Goal: Check status: Check status

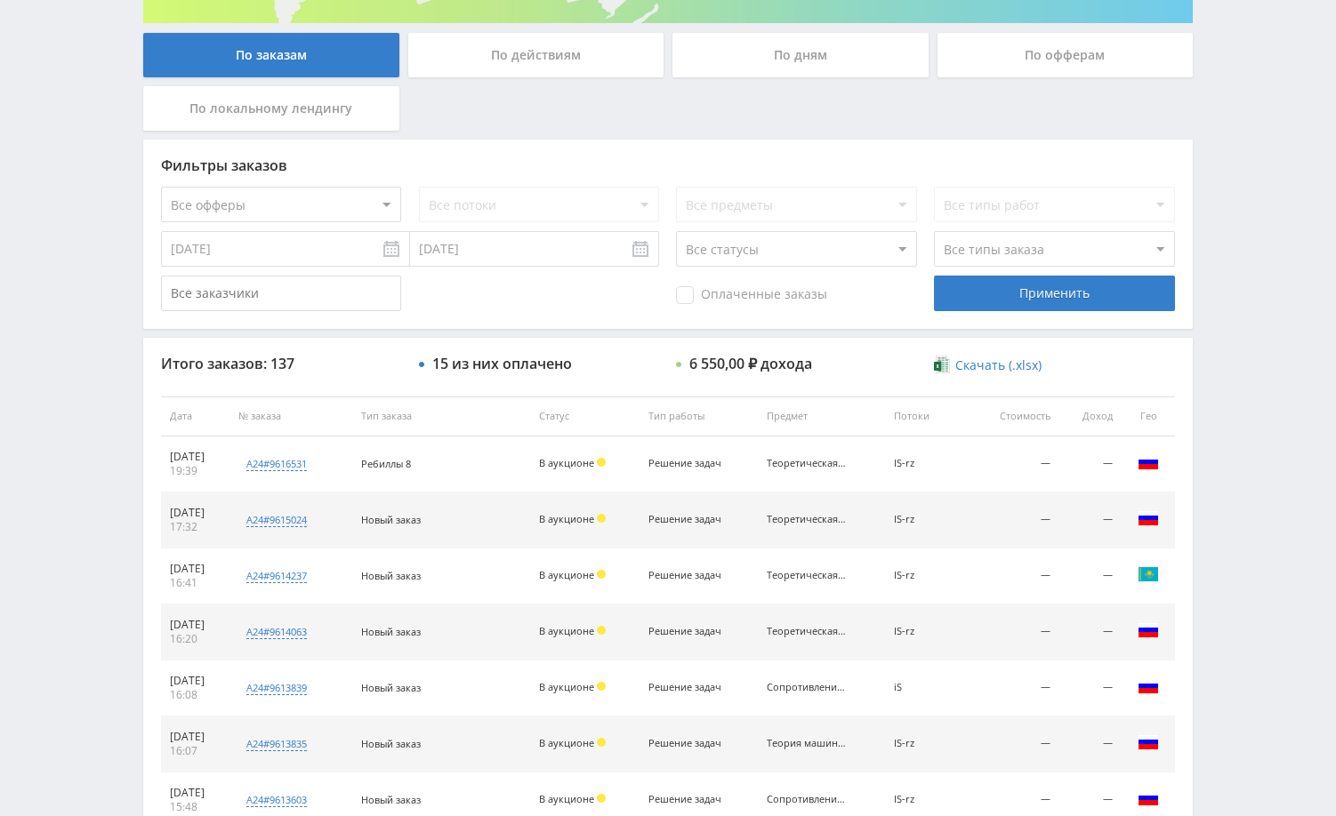
scroll to position [356, 0]
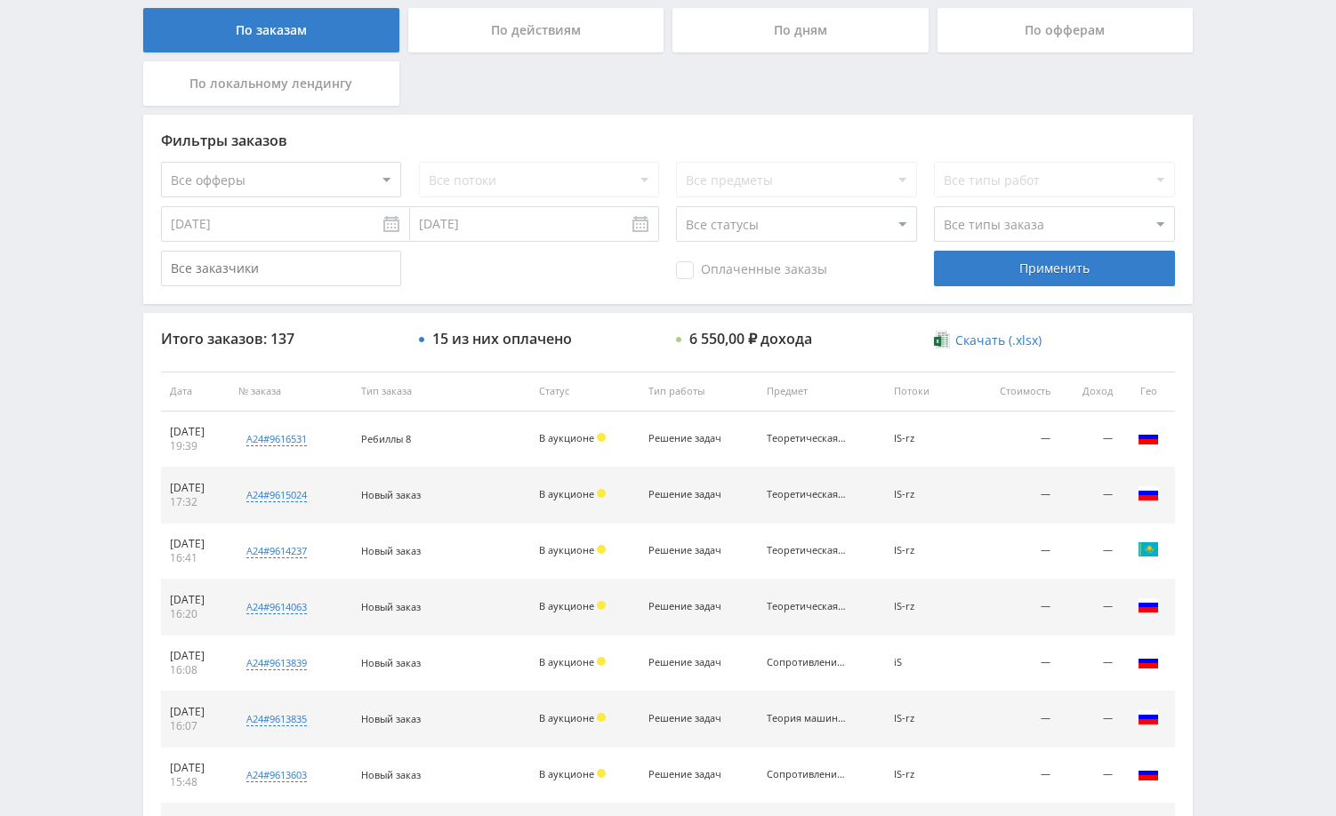
click at [108, 382] on div "Telegram-канал Инструменты База знаний Ваш менеджер: Alex Alex Online @edugram_…" at bounding box center [668, 390] width 1336 height 1493
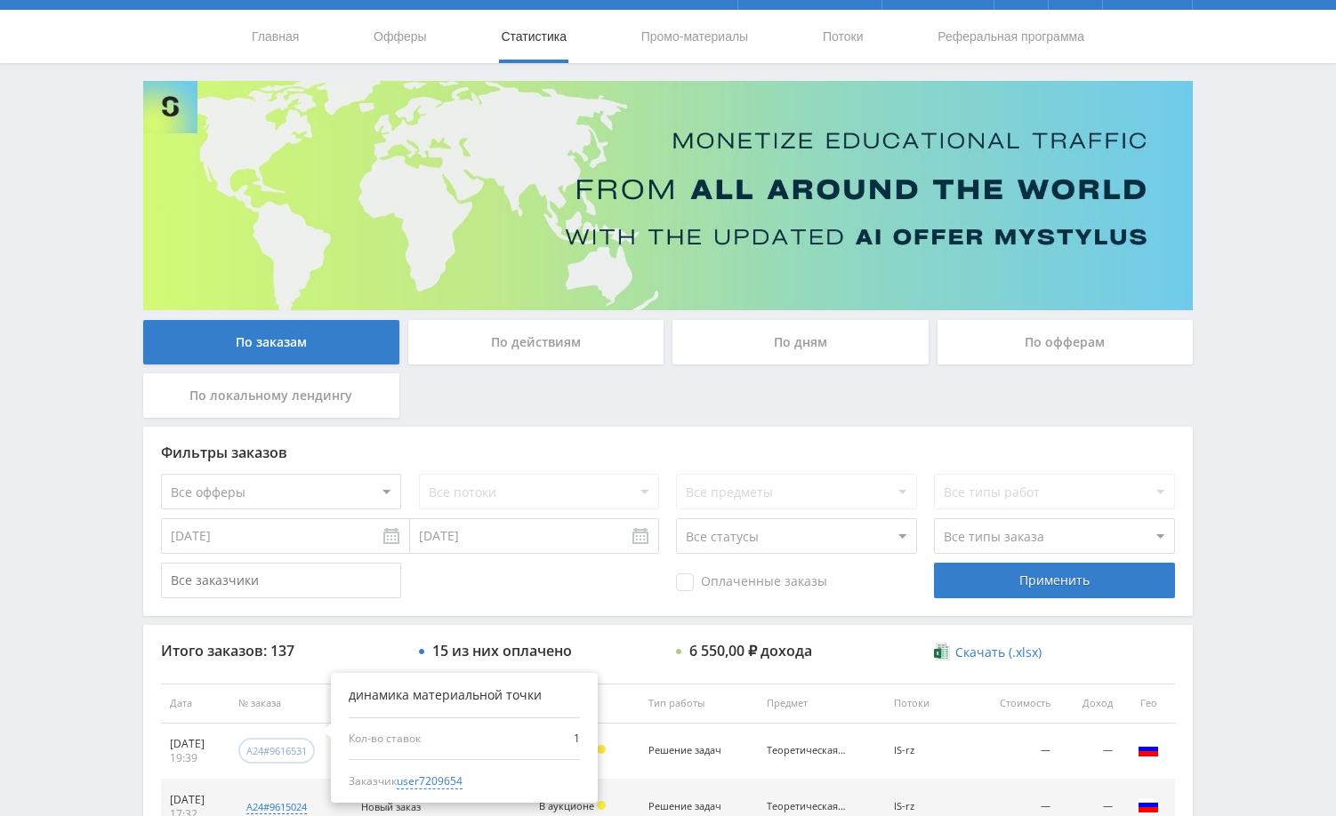
scroll to position [0, 0]
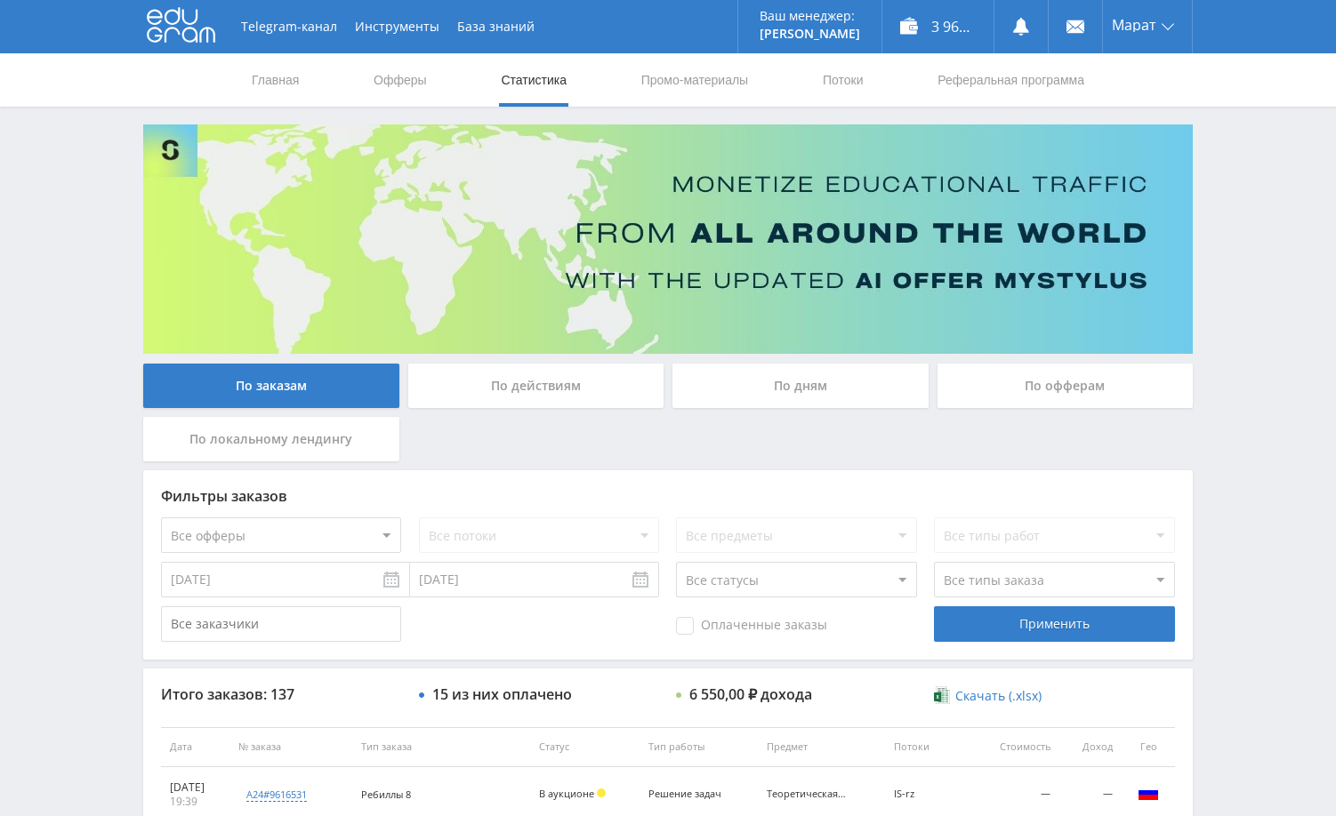
click at [827, 383] on div "По дням" at bounding box center [800, 386] width 256 height 44
click at [0, 0] on input "По дням" at bounding box center [0, 0] width 0 height 0
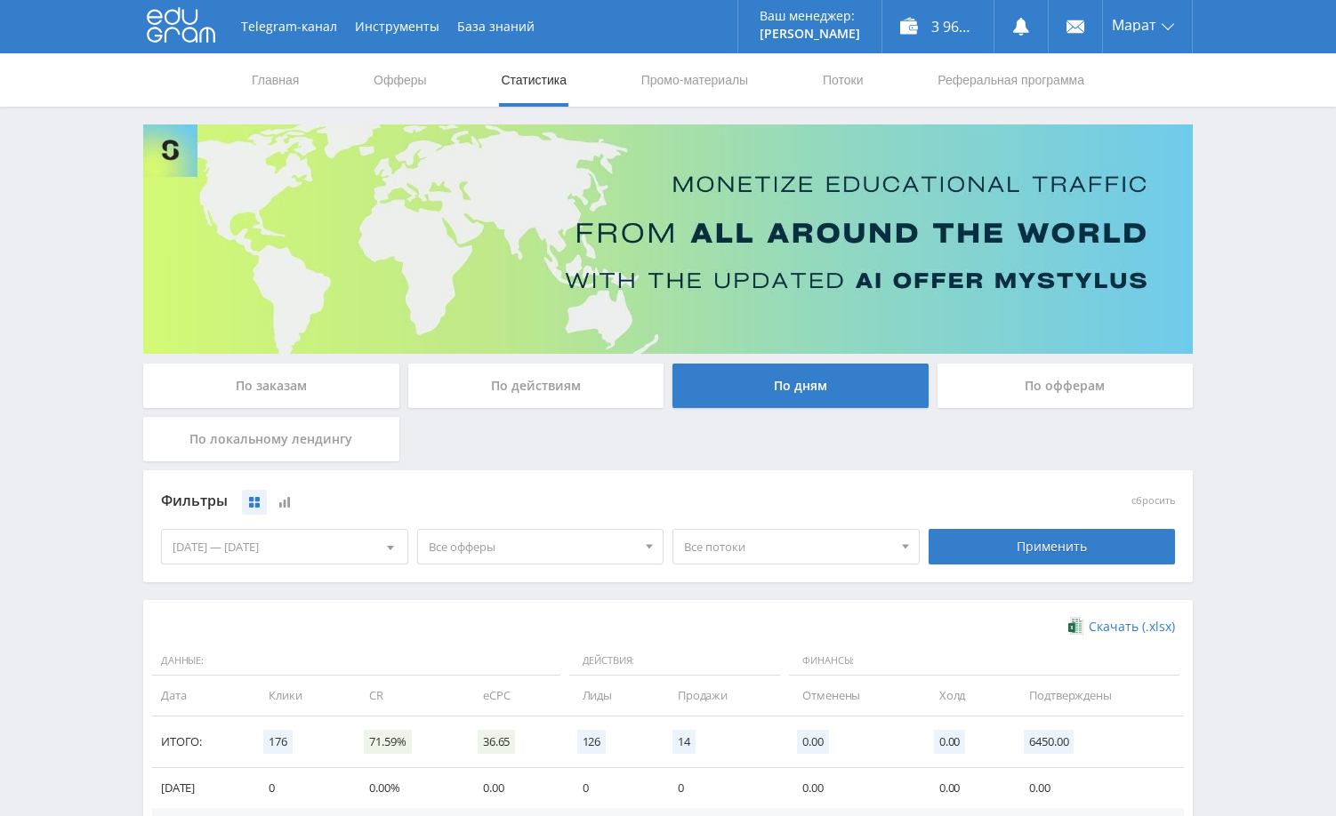
click at [1227, 387] on div "Telegram-канал Инструменты База знаний Ваш менеджер: Alex Alex Online @edugram_…" at bounding box center [668, 582] width 1336 height 1164
click at [294, 381] on div "По заказам" at bounding box center [271, 386] width 256 height 44
click at [0, 0] on input "По заказам" at bounding box center [0, 0] width 0 height 0
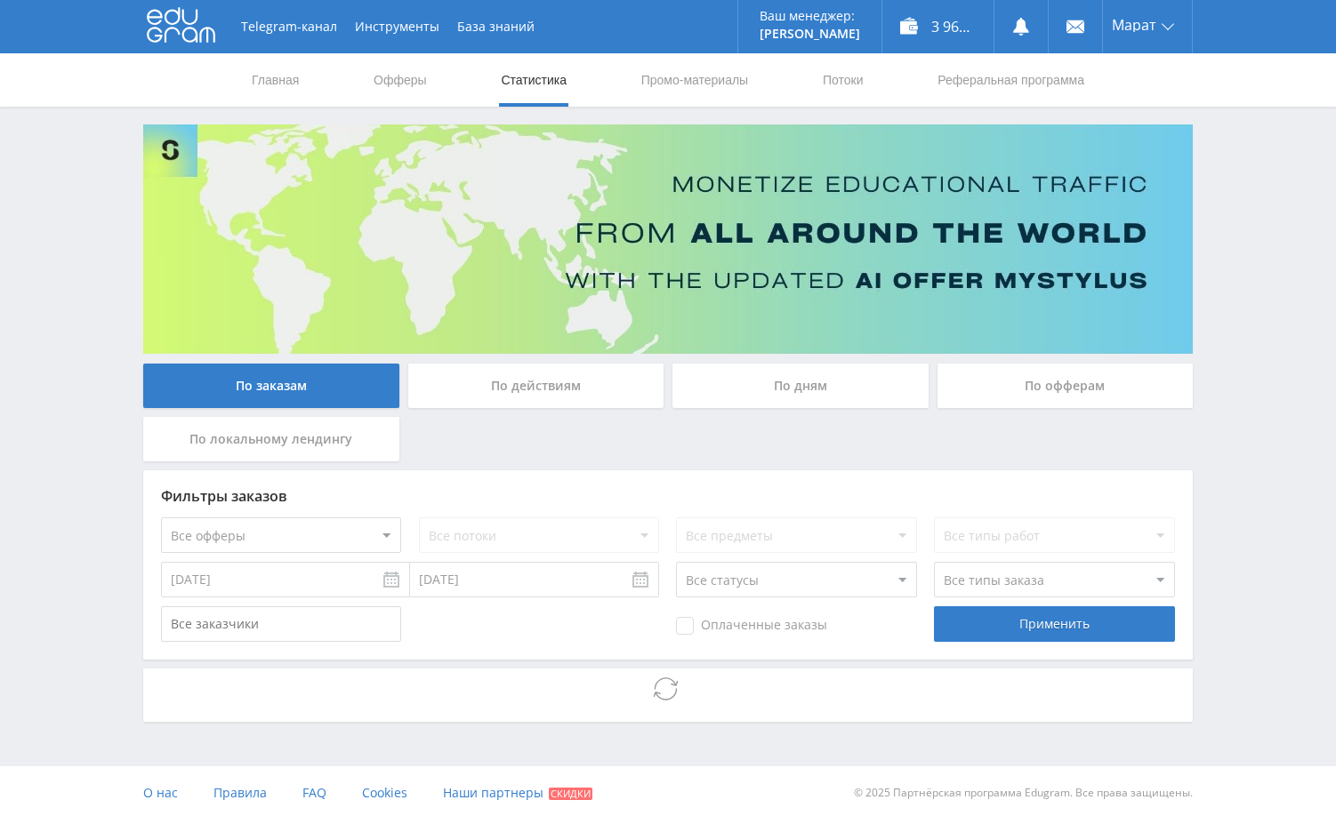
click at [1261, 366] on div "Telegram-канал Инструменты База знаний Ваш менеджер: Alex Alex Online @edugram_…" at bounding box center [668, 410] width 1336 height 820
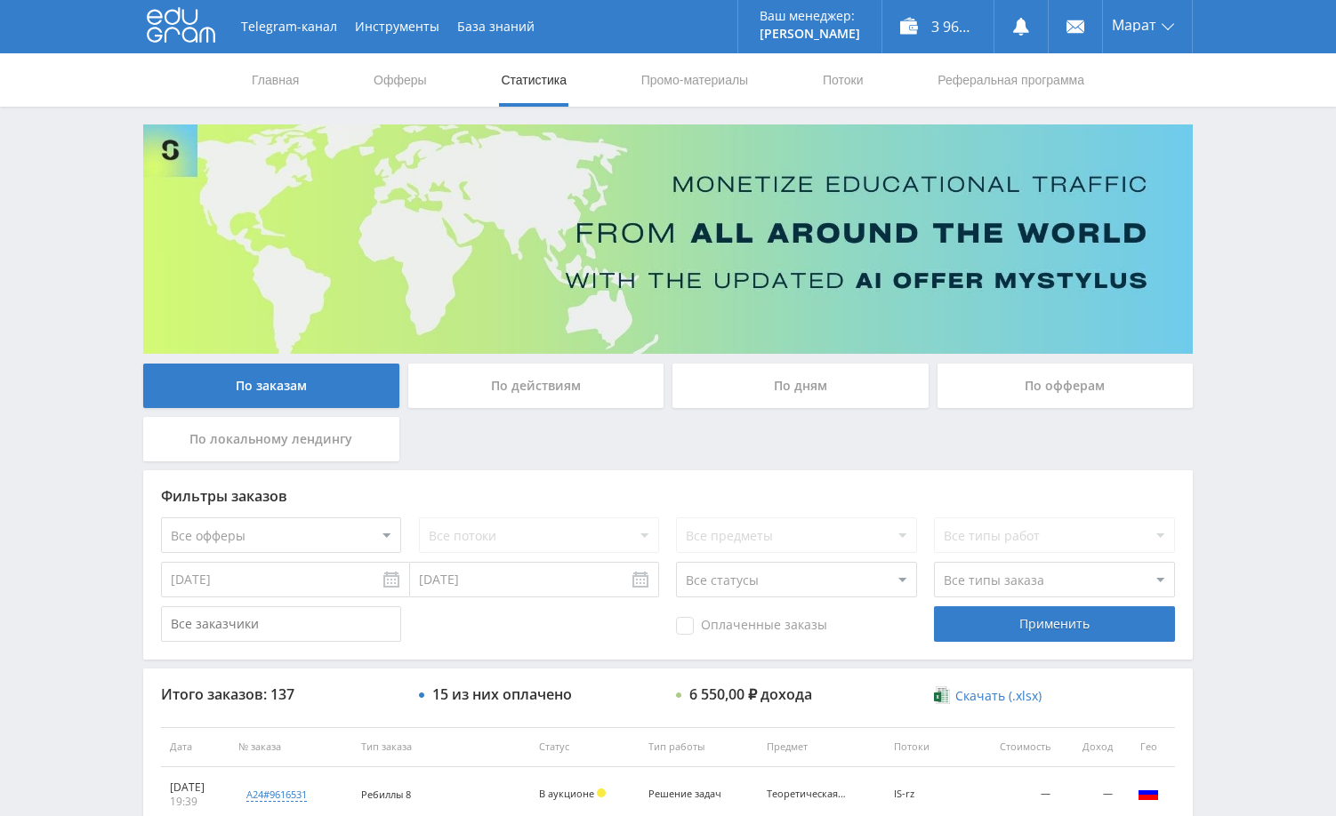
click at [1246, 404] on div "Telegram-канал Инструменты База знаний Ваш менеджер: Alex Alex Online @edugram_…" at bounding box center [668, 746] width 1336 height 1493
click at [1032, 26] on link at bounding box center [1020, 26] width 53 height 53
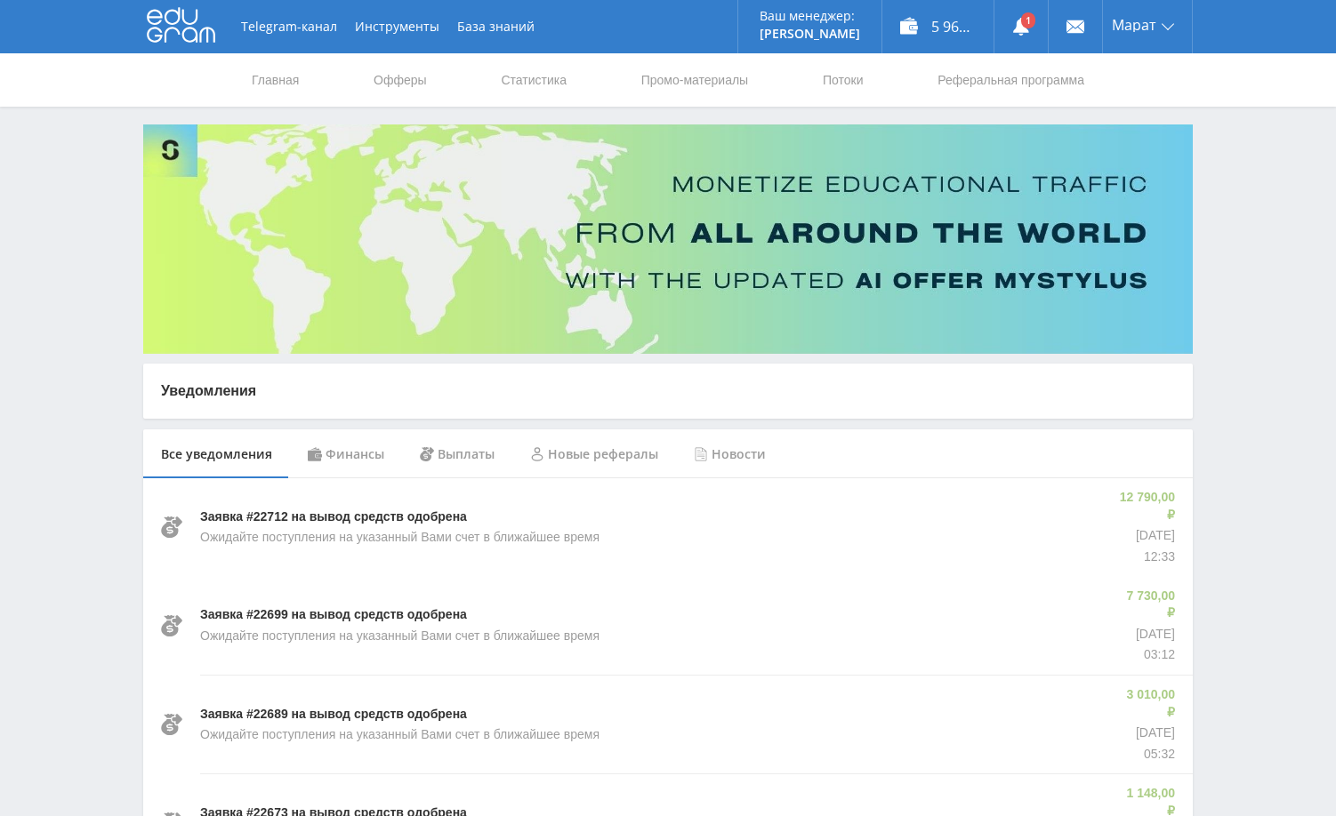
click at [333, 452] on div "Финансы" at bounding box center [346, 455] width 112 height 50
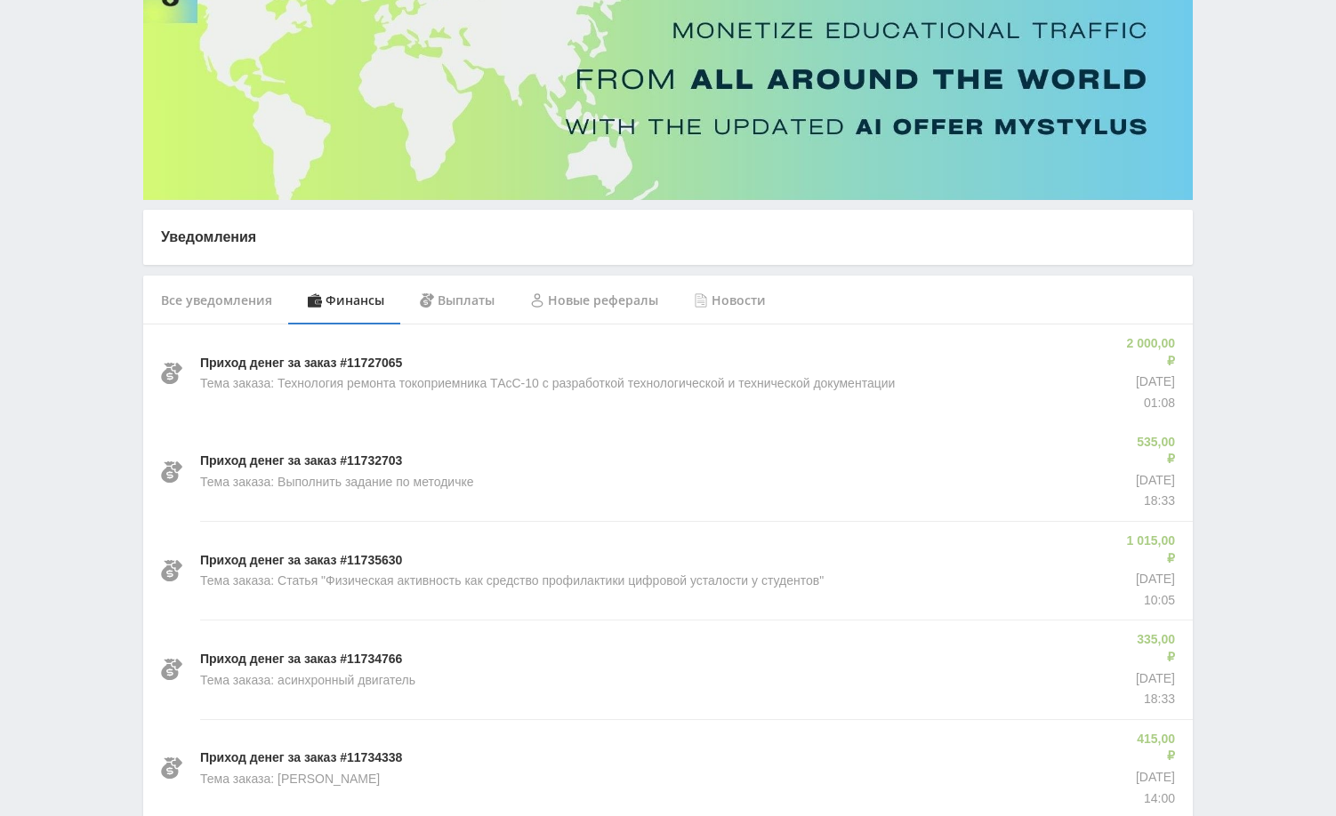
scroll to position [178, 0]
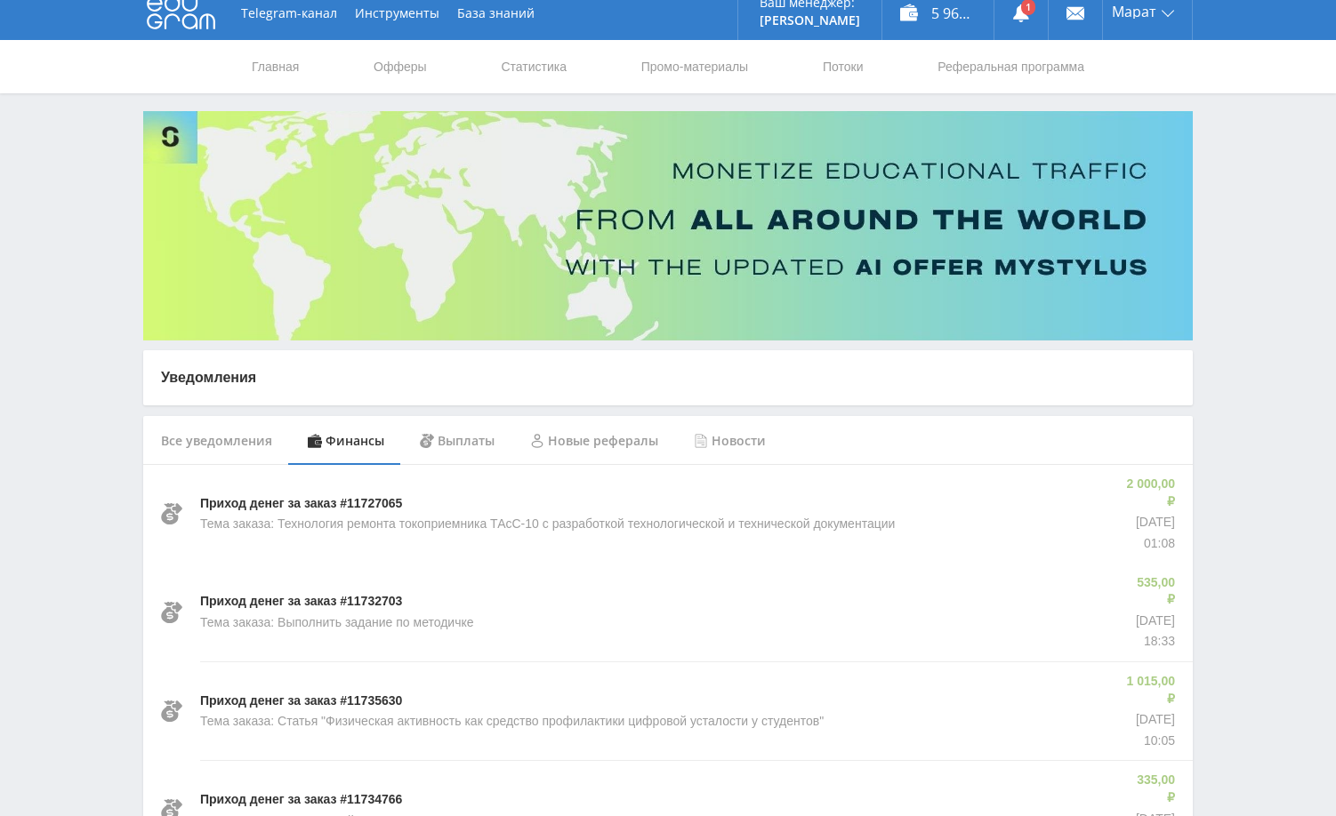
scroll to position [0, 0]
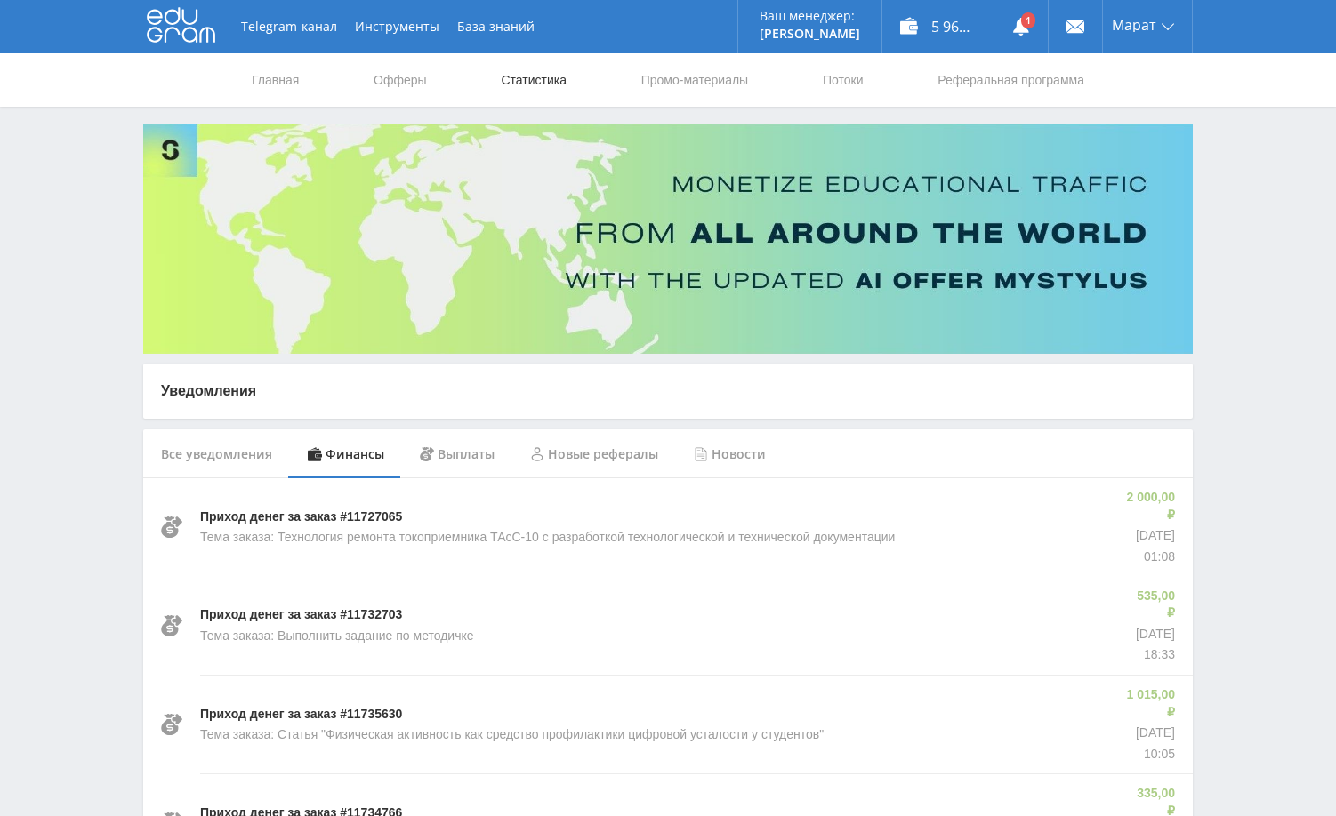
click at [542, 79] on link "Статистика" at bounding box center [533, 79] width 69 height 53
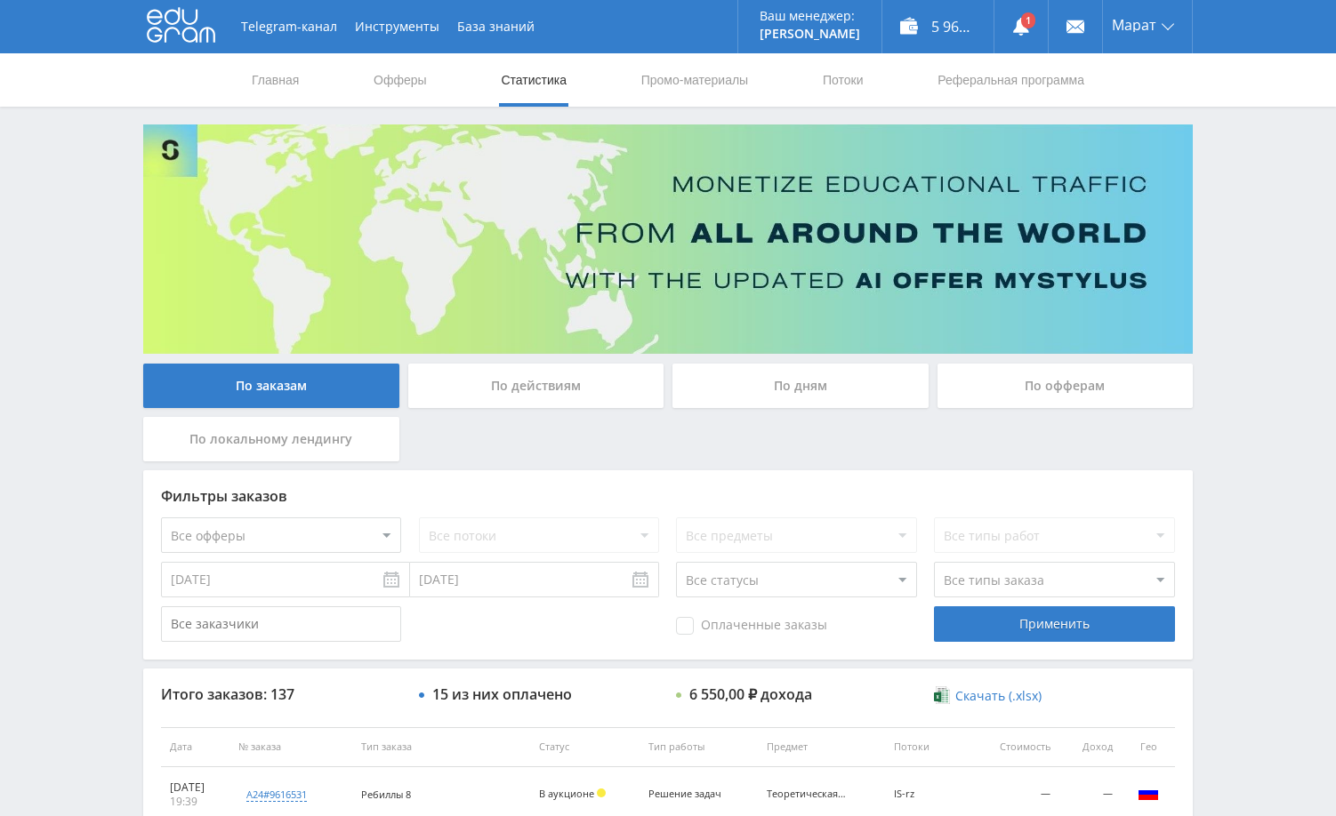
click at [1230, 386] on div "Telegram-канал Инструменты База знаний Ваш менеджер: Alex Alex Online @edugram_…" at bounding box center [668, 746] width 1336 height 1493
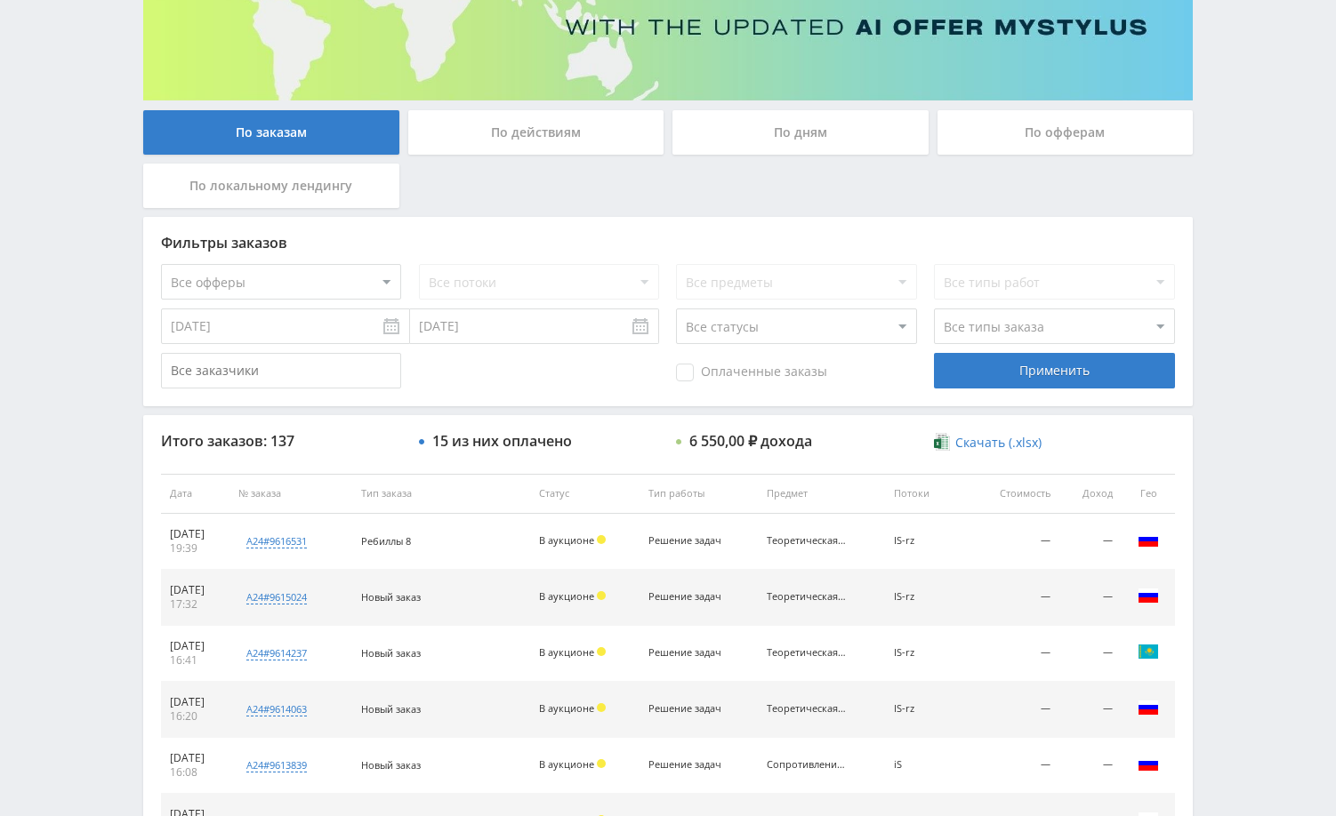
scroll to position [356, 0]
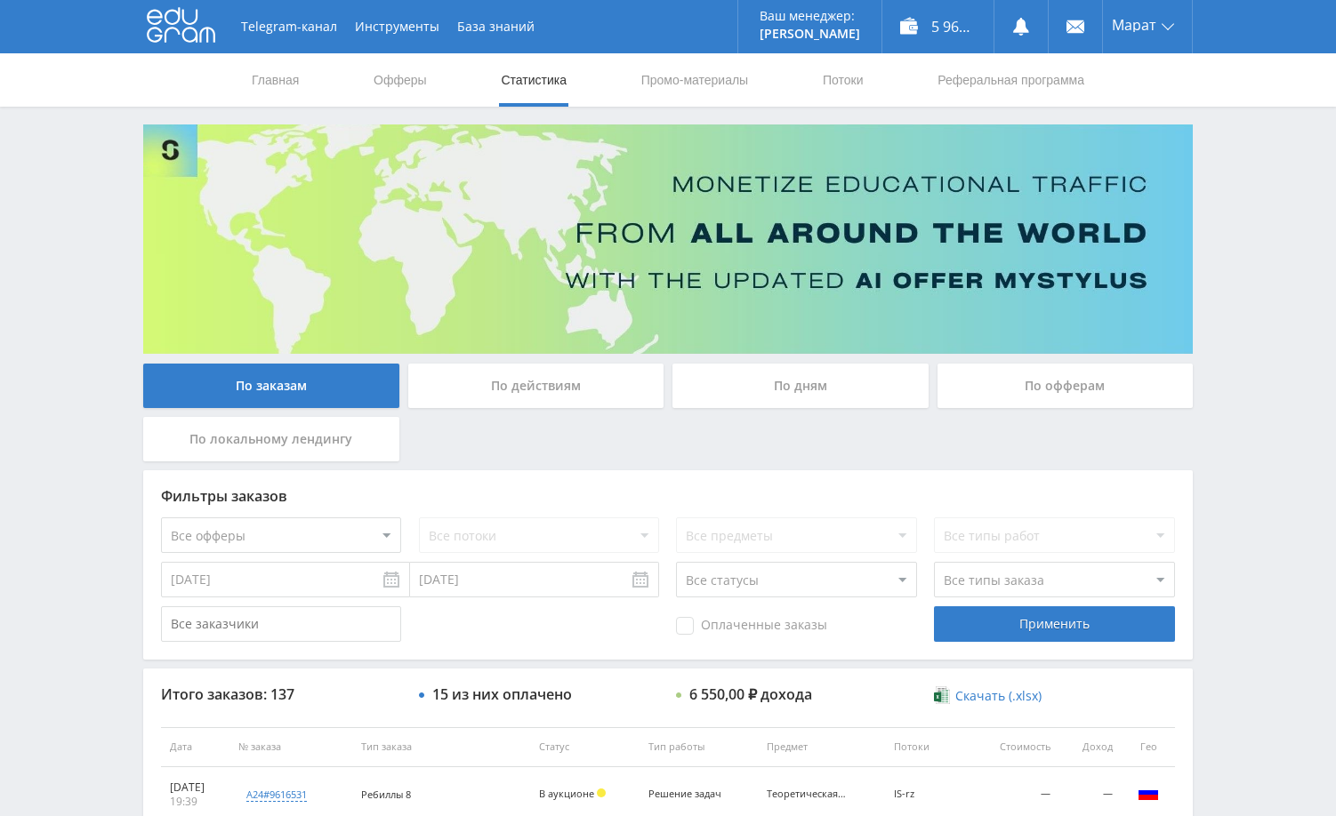
click at [1238, 335] on div "Telegram-канал Инструменты База знаний Ваш менеджер: Alex Alex Online @edugram_…" at bounding box center [668, 746] width 1336 height 1493
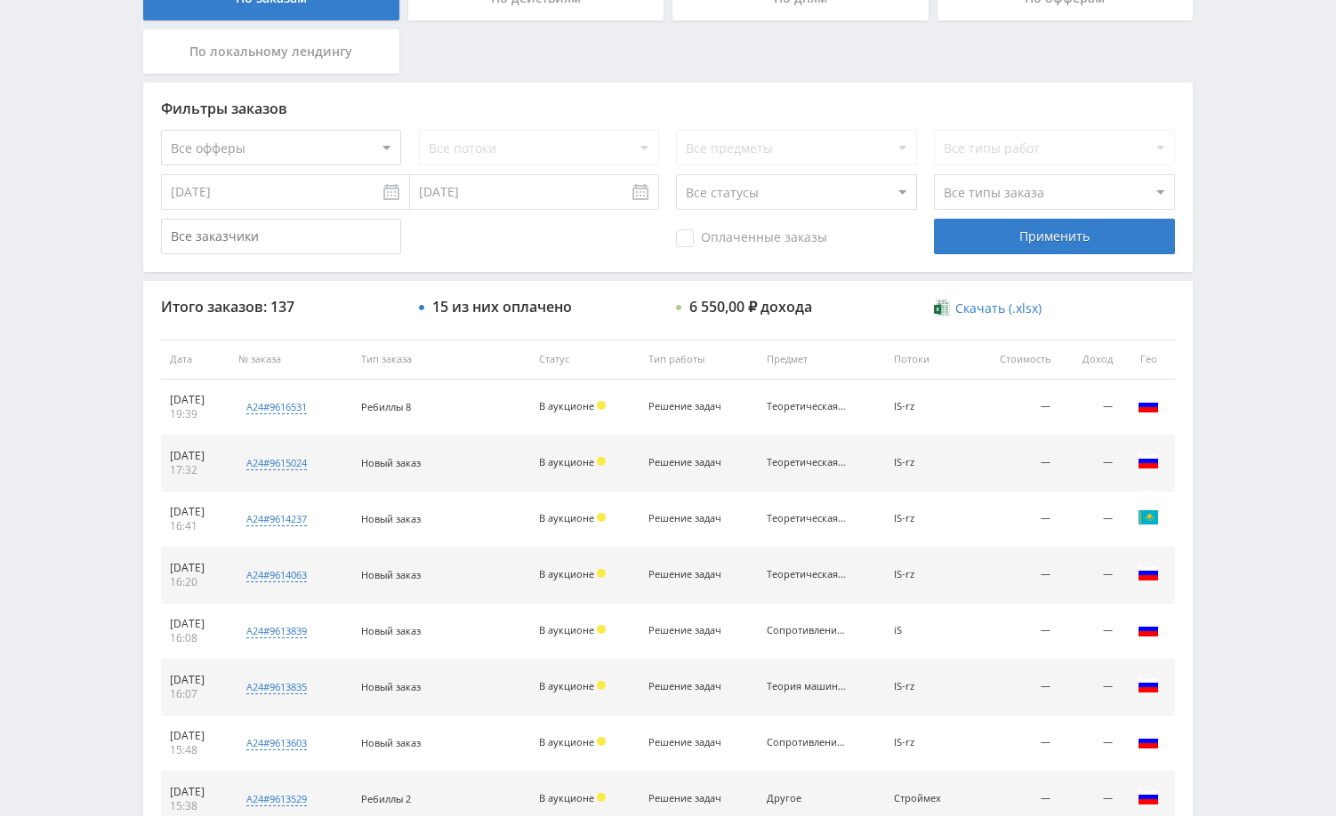
scroll to position [445, 0]
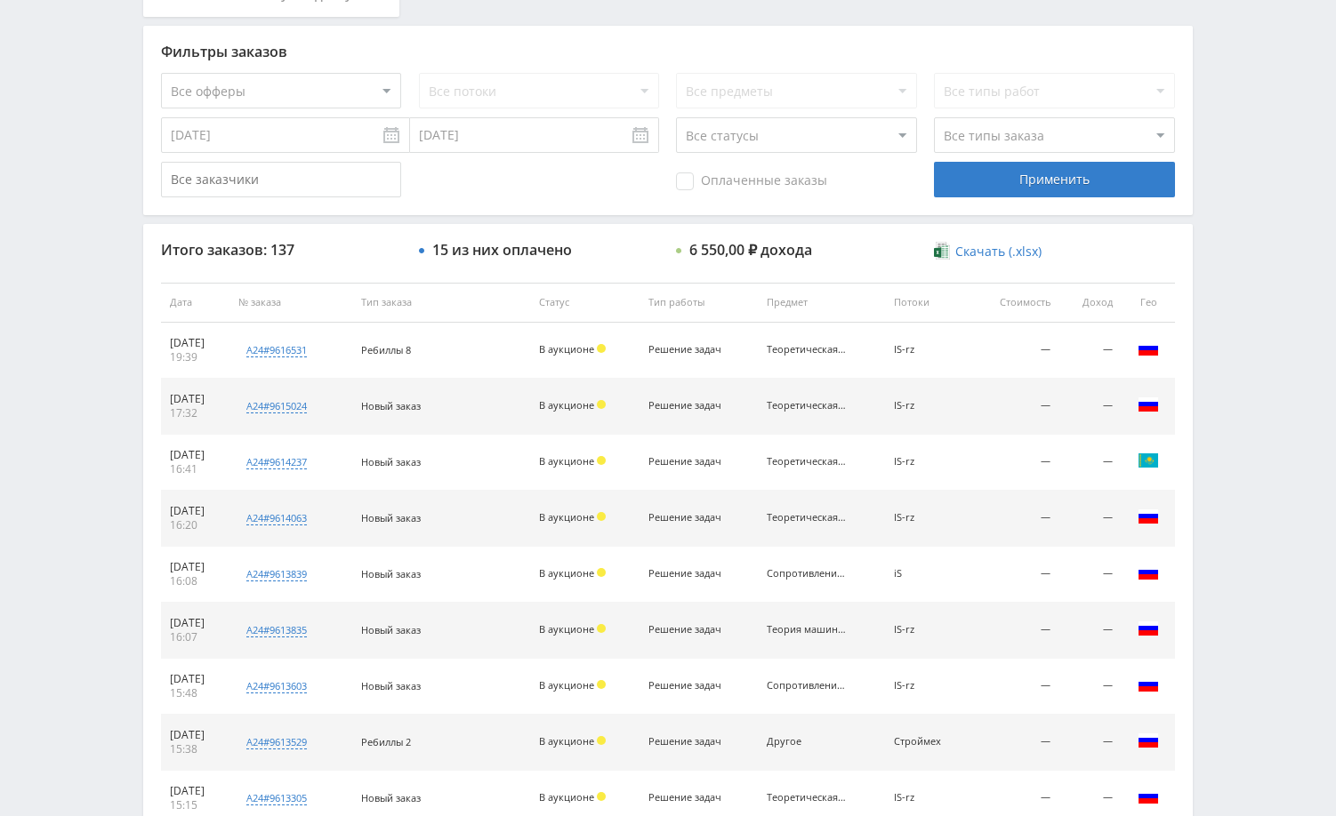
click at [132, 390] on div "Telegram-канал Инструменты База знаний Ваш менеджер: Alex Alex Online @edugram_…" at bounding box center [668, 301] width 1336 height 1493
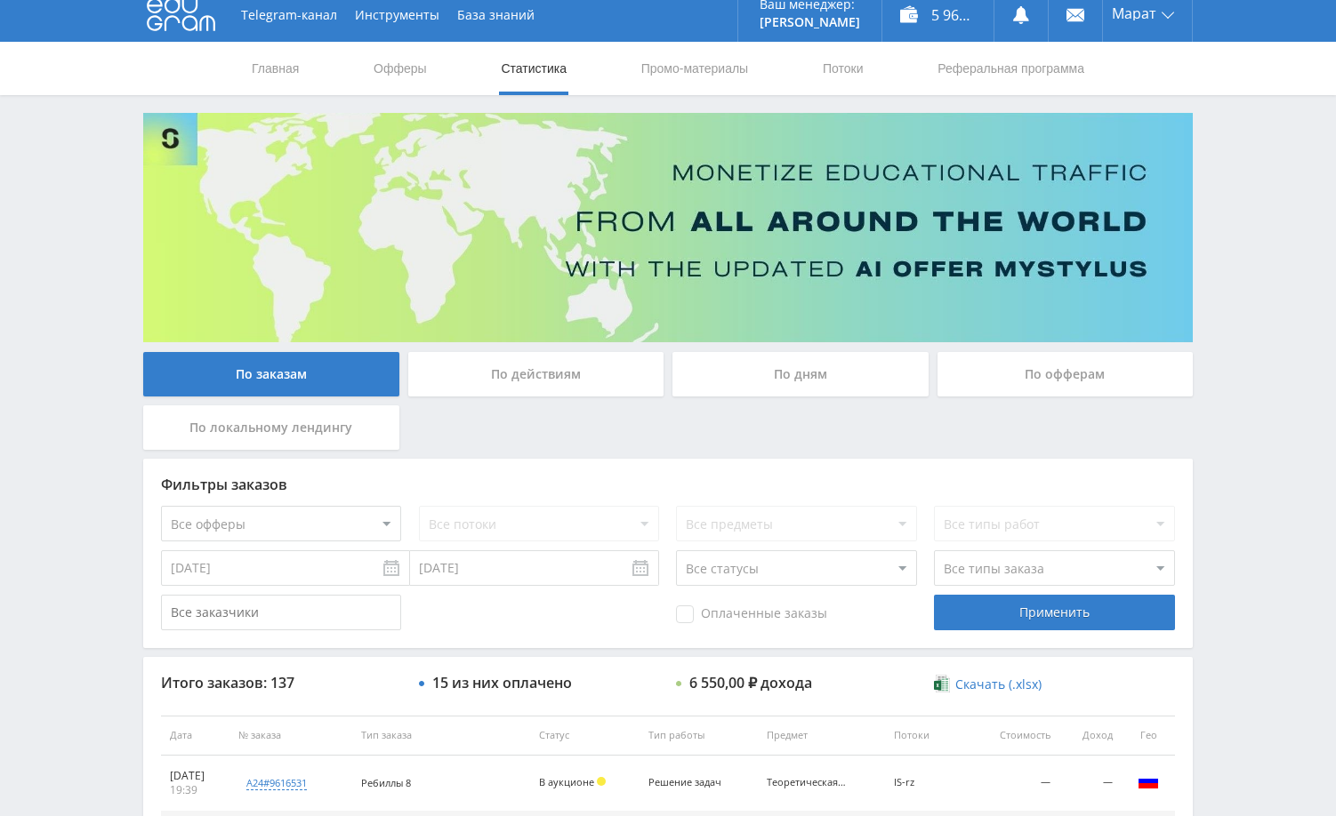
scroll to position [0, 0]
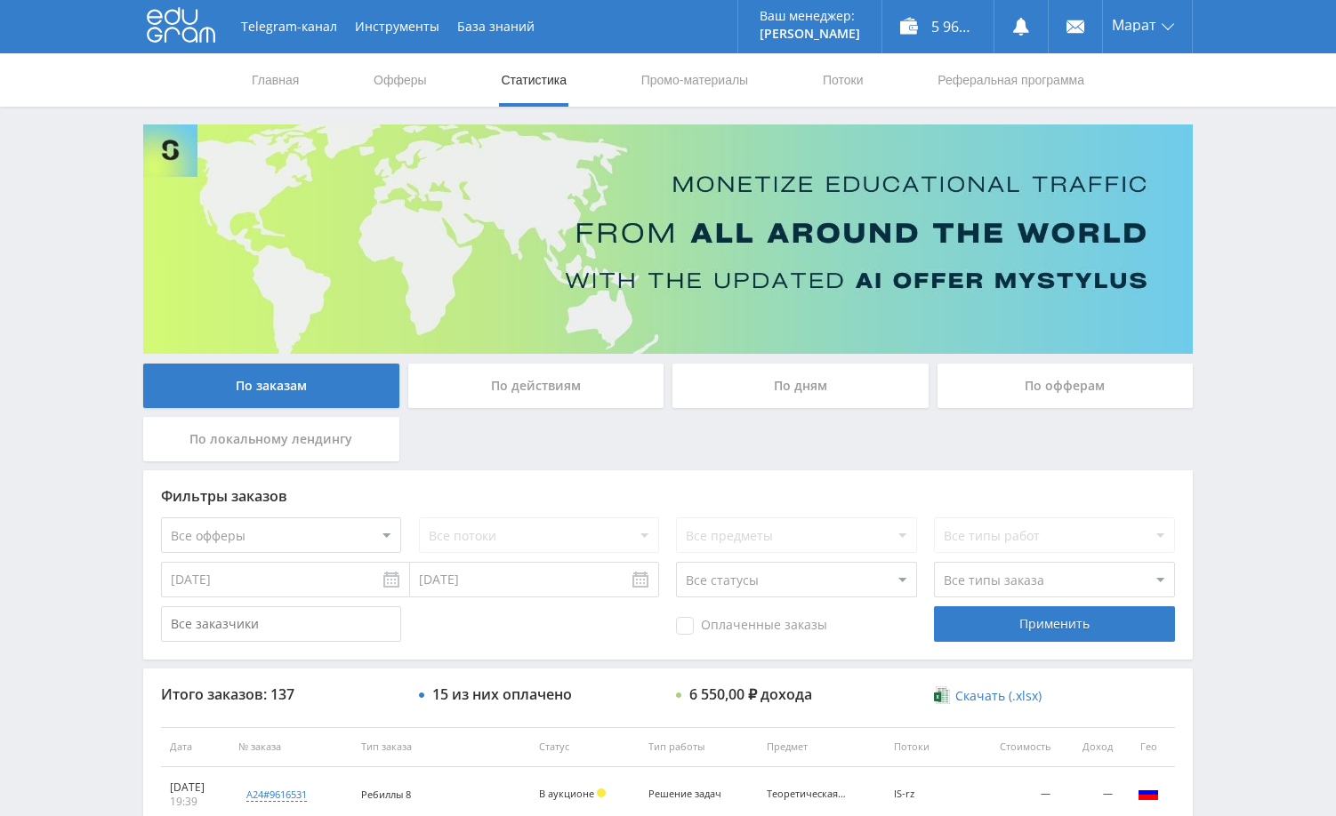
click at [1229, 388] on div "Telegram-канал Инструменты База знаний Ваш менеджер: [PERSON_NAME] Alex Online …" at bounding box center [668, 746] width 1336 height 1493
click at [1234, 344] on div "Telegram-канал Инструменты База знаний Ваш менеджер: [PERSON_NAME] Alex Online …" at bounding box center [668, 746] width 1336 height 1493
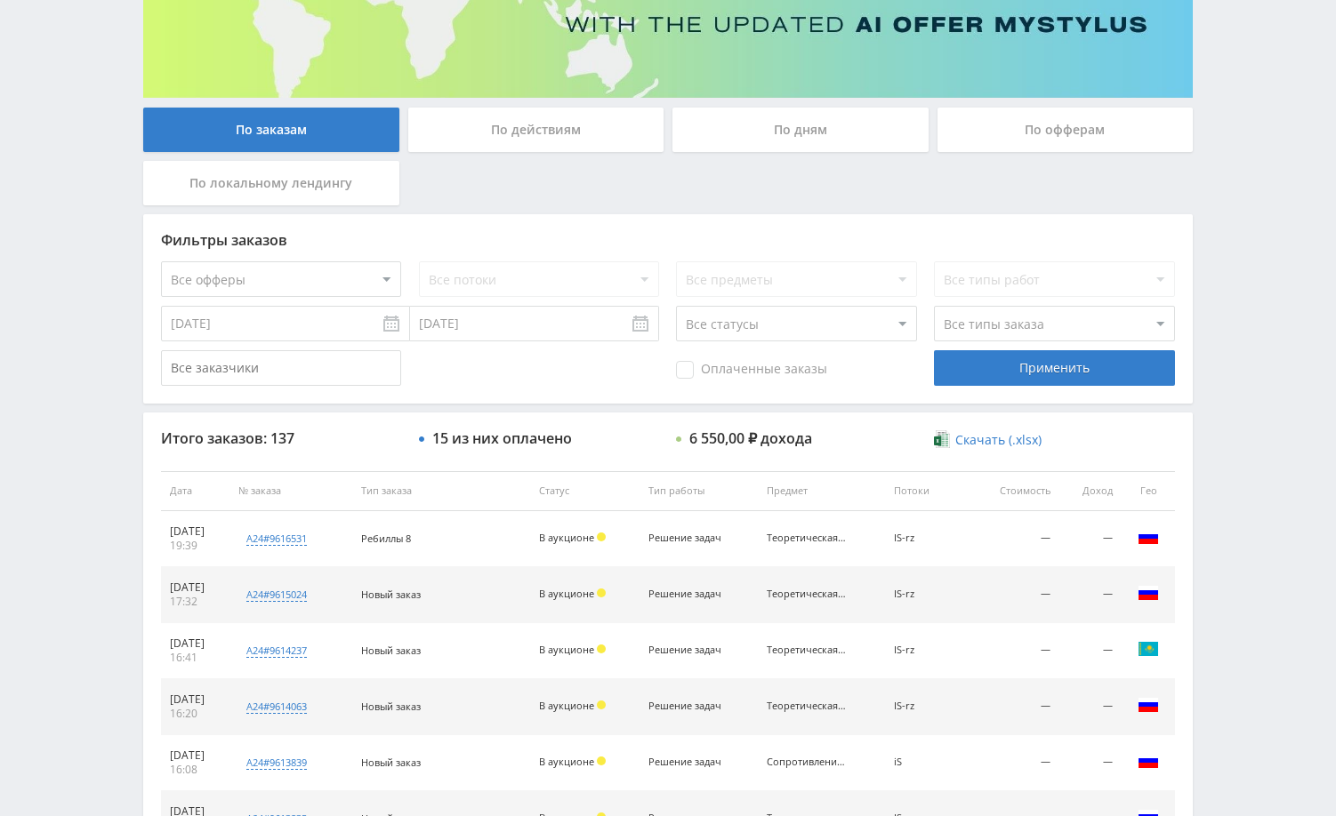
scroll to position [267, 0]
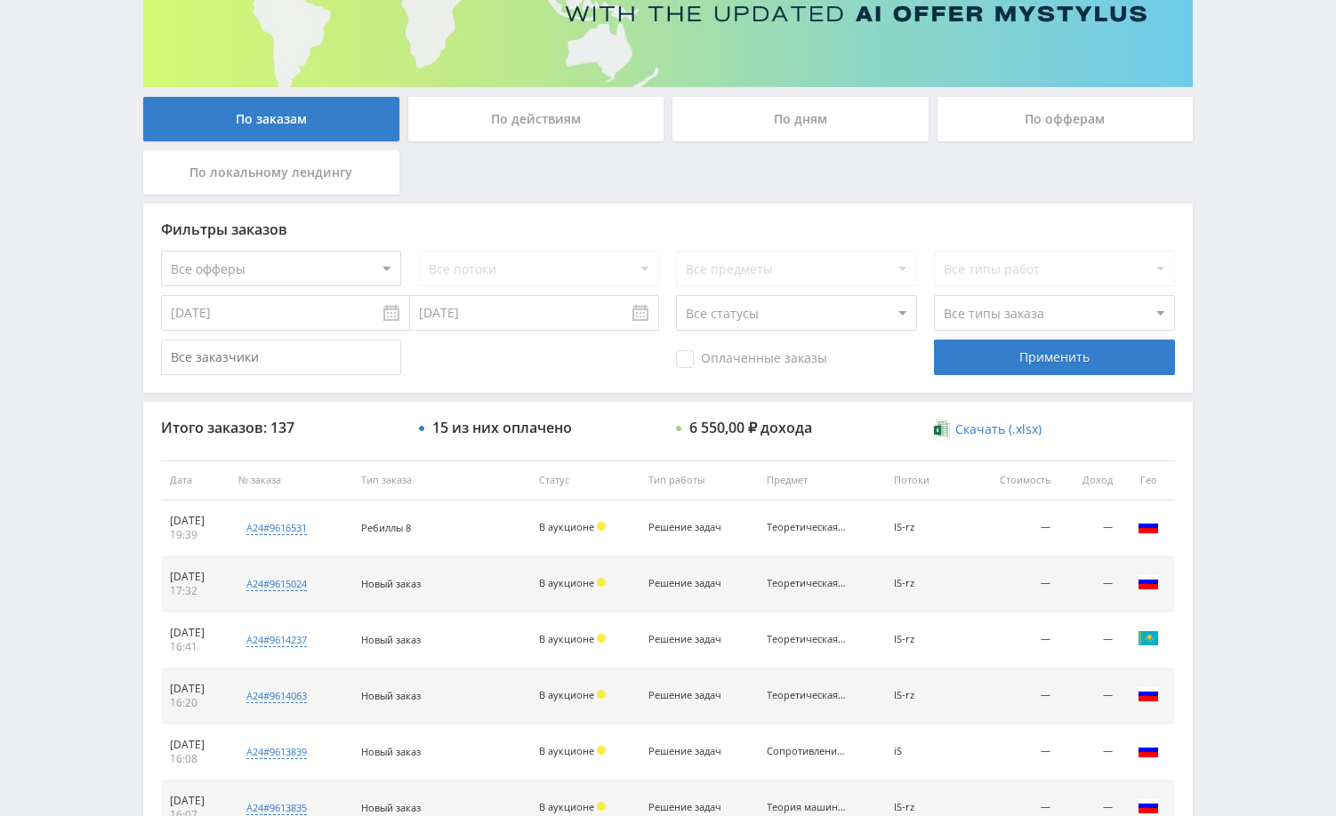
click at [826, 127] on div "По дням" at bounding box center [800, 119] width 256 height 44
click at [0, 0] on input "По дням" at bounding box center [0, 0] width 0 height 0
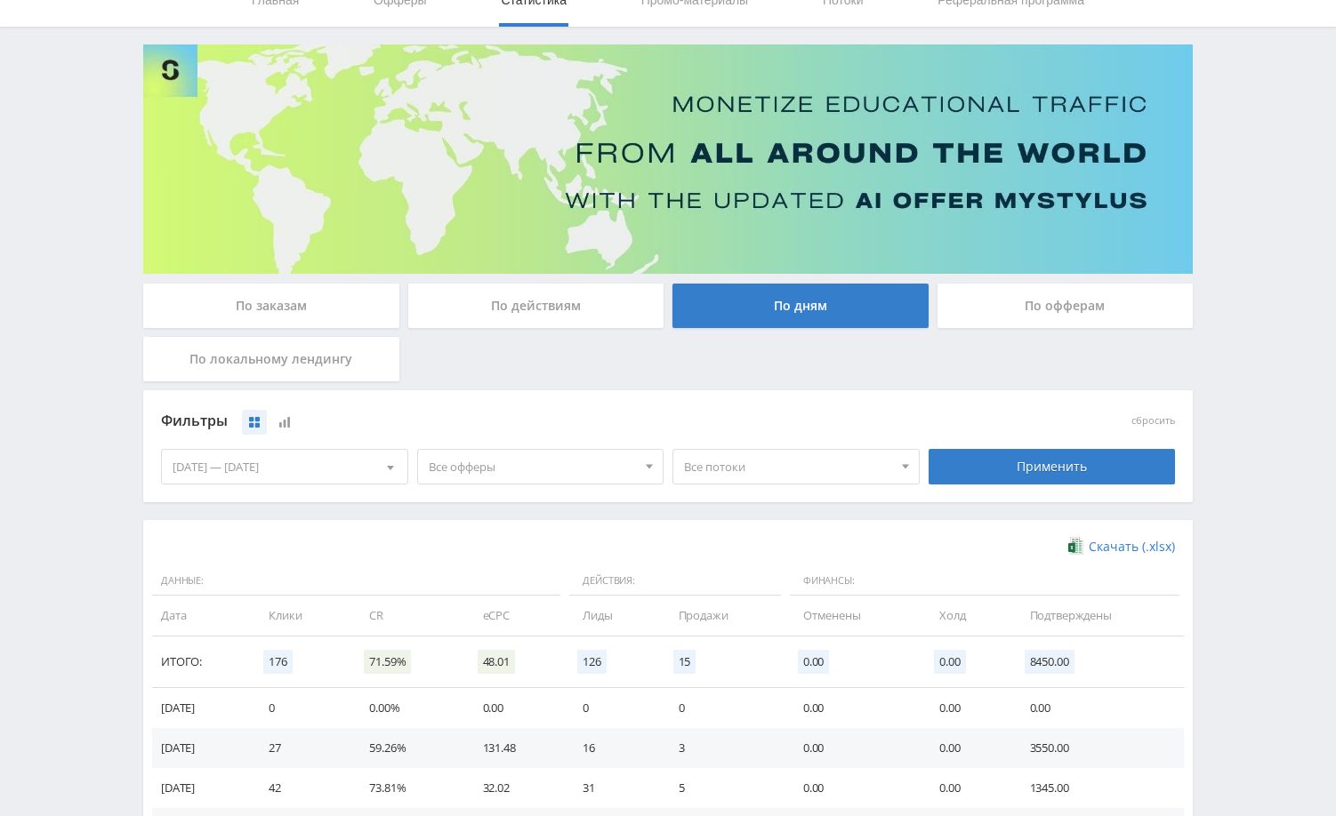
scroll to position [0, 0]
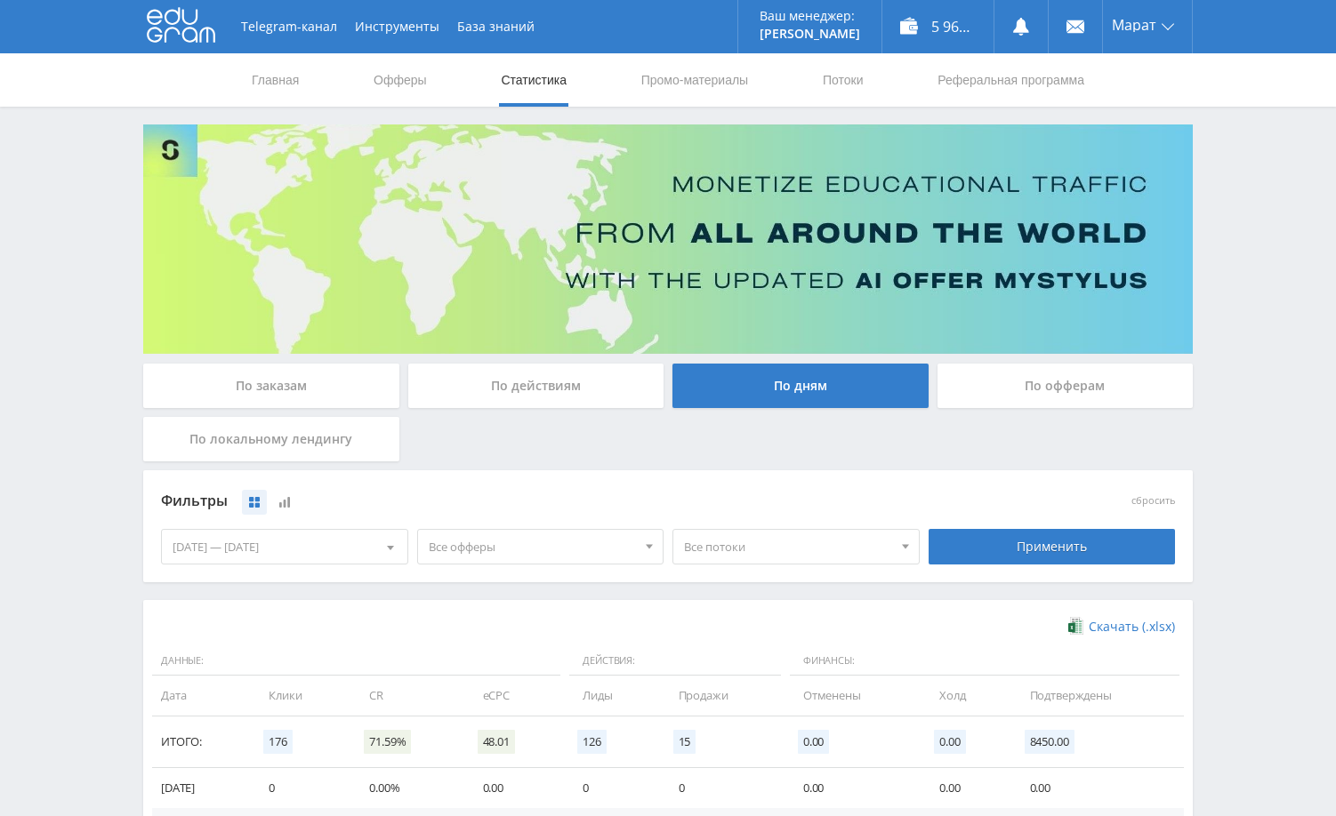
click at [261, 371] on div "По заказам" at bounding box center [271, 386] width 256 height 44
click at [0, 0] on input "По заказам" at bounding box center [0, 0] width 0 height 0
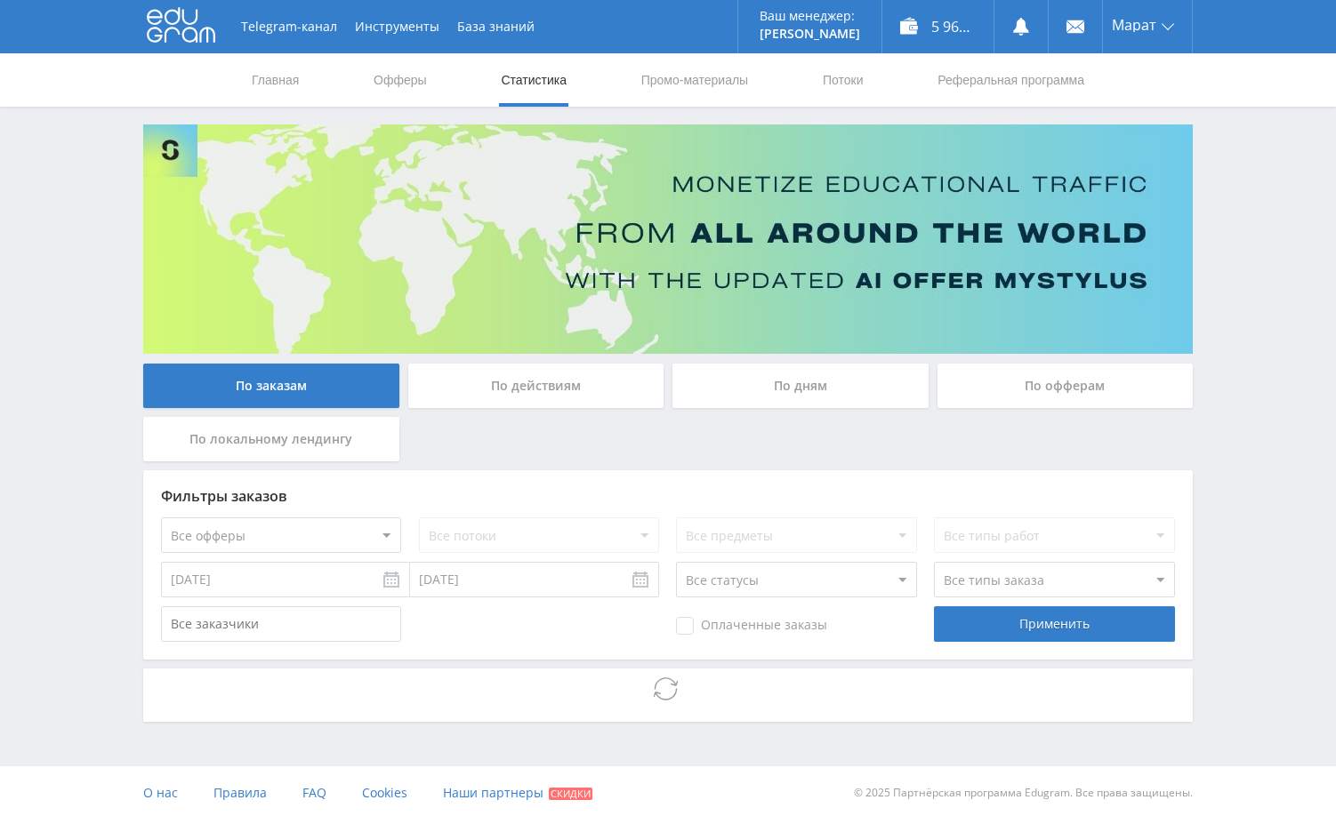
click at [1234, 366] on div "Telegram-канал Инструменты База знаний Ваш менеджер: Alex Alex Online @edugram_…" at bounding box center [668, 410] width 1336 height 820
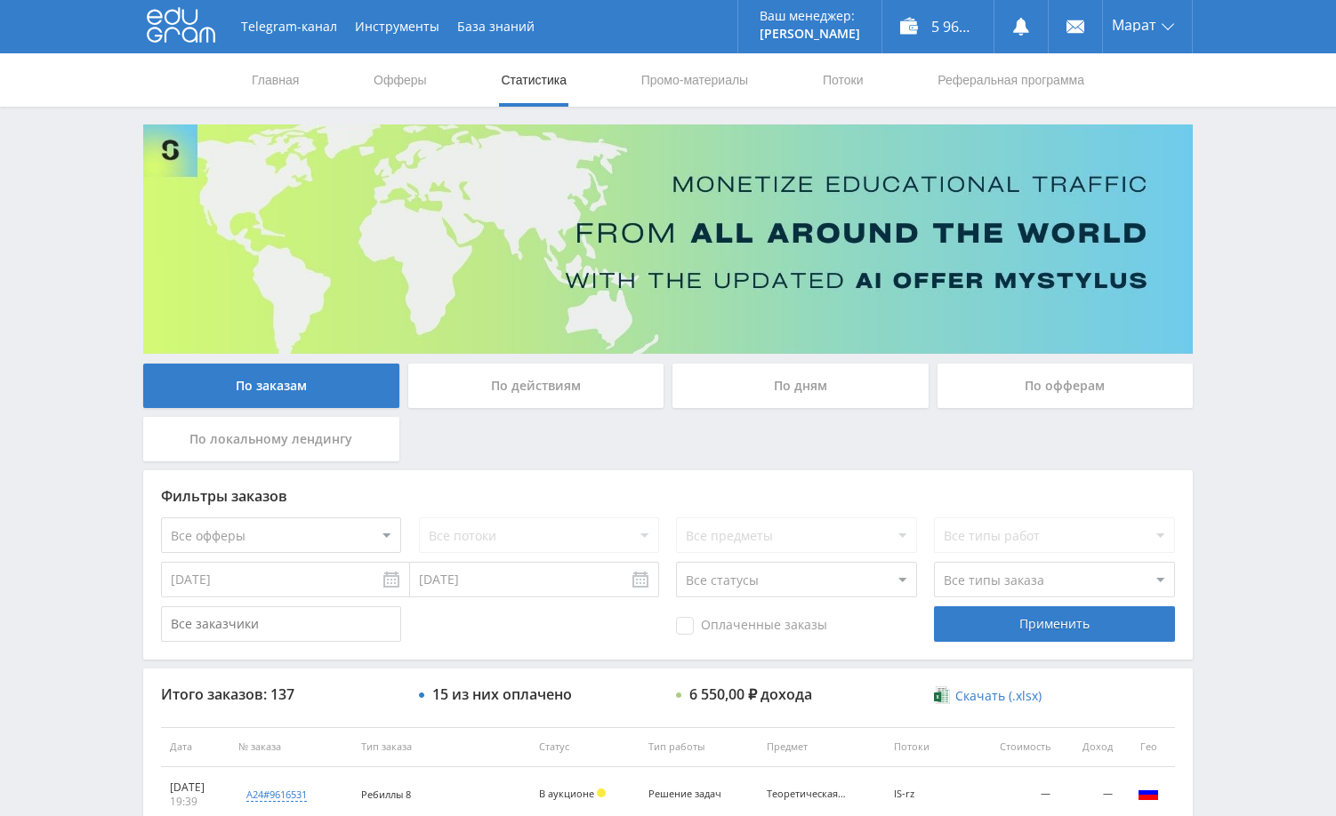
click at [804, 441] on div "По заказам По действиям По дням По офферам По локальному лендингу" at bounding box center [668, 417] width 1058 height 107
click at [1255, 382] on div "Telegram-канал Инструменты База знаний Ваш менеджер: Alex Alex Online @edugram_…" at bounding box center [668, 746] width 1336 height 1493
click at [849, 443] on div "По заказам По действиям По дням По офферам По локальному лендингу" at bounding box center [668, 417] width 1058 height 107
click at [1227, 549] on div "Telegram-канал Инструменты База знаний Ваш менеджер: Alex Alex Online @edugram_…" at bounding box center [668, 746] width 1336 height 1493
click at [811, 382] on div "По дням" at bounding box center [800, 386] width 256 height 44
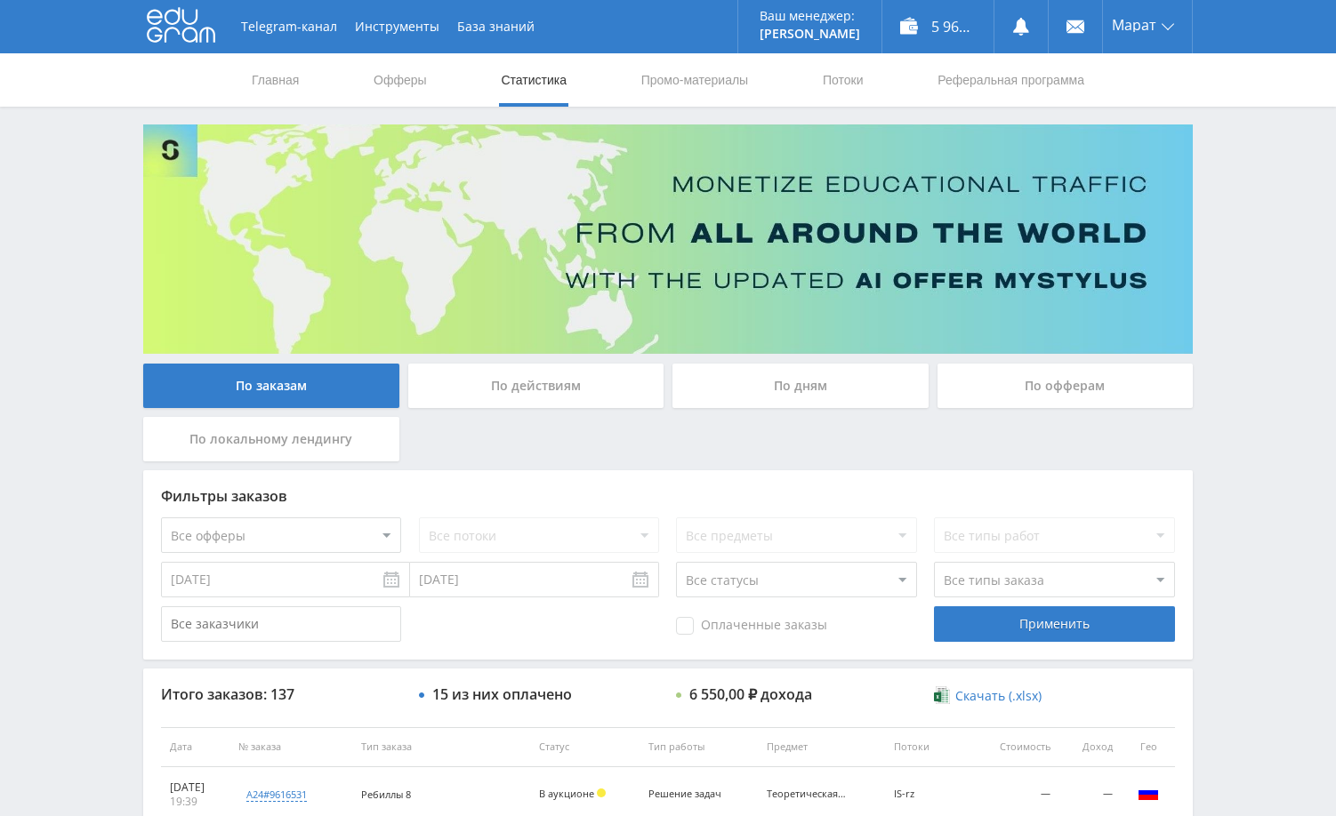
click at [0, 0] on input "По дням" at bounding box center [0, 0] width 0 height 0
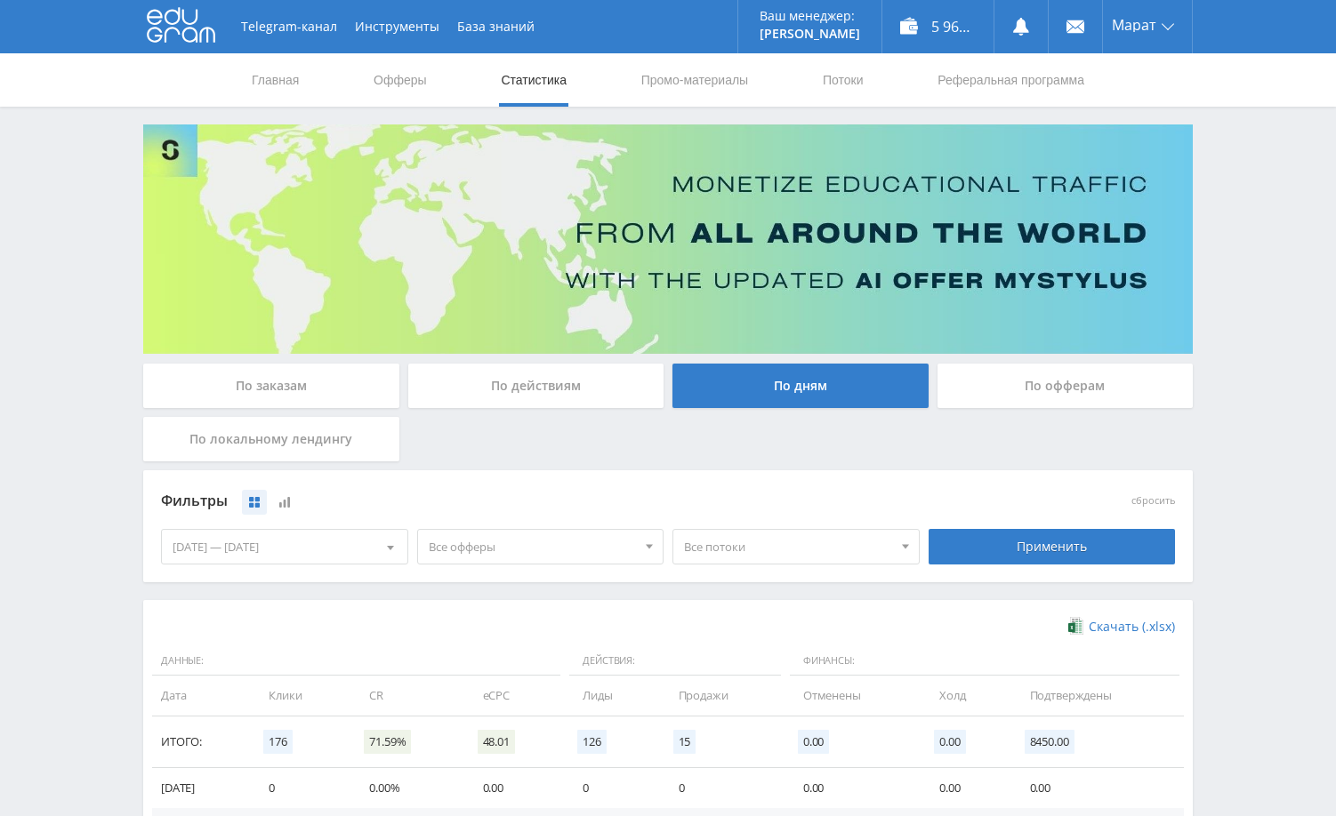
click at [1206, 441] on div "Telegram-канал Инструменты База знаний Ваш менеджер: Alex Alex Online @edugram_…" at bounding box center [668, 582] width 1336 height 1164
click at [1242, 431] on div "Telegram-канал Инструменты База знаний Ваш менеджер: Alex Alex Online @edugram_…" at bounding box center [668, 582] width 1336 height 1164
click at [1243, 428] on div "Telegram-канал Инструменты База знаний Ваш менеджер: Alex Alex Online @edugram_…" at bounding box center [668, 582] width 1336 height 1164
click at [1243, 422] on div "Telegram-канал Инструменты База знаний Ваш менеджер: Alex Alex Online @edugram_…" at bounding box center [668, 582] width 1336 height 1164
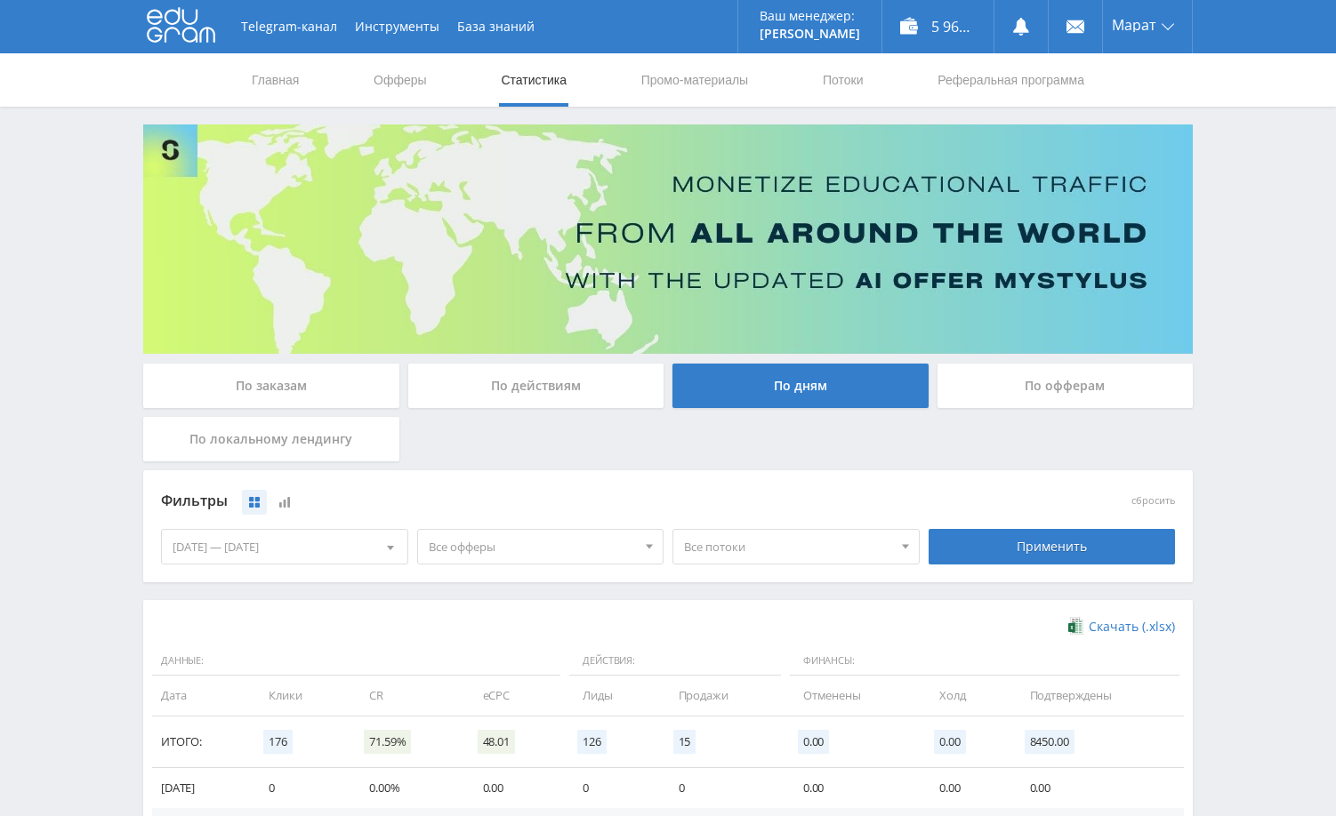
click at [1243, 422] on div "Telegram-канал Инструменты База знаний Ваш менеджер: Alex Alex Online @edugram_…" at bounding box center [668, 582] width 1336 height 1164
click at [1257, 381] on div "Telegram-канал Инструменты База знаний Ваш менеджер: Alex Alex Online @edugram_…" at bounding box center [668, 582] width 1336 height 1164
click at [1254, 381] on div "Telegram-канал Инструменты База знаний Ваш менеджер: Alex Alex Online @edugram_…" at bounding box center [668, 582] width 1336 height 1164
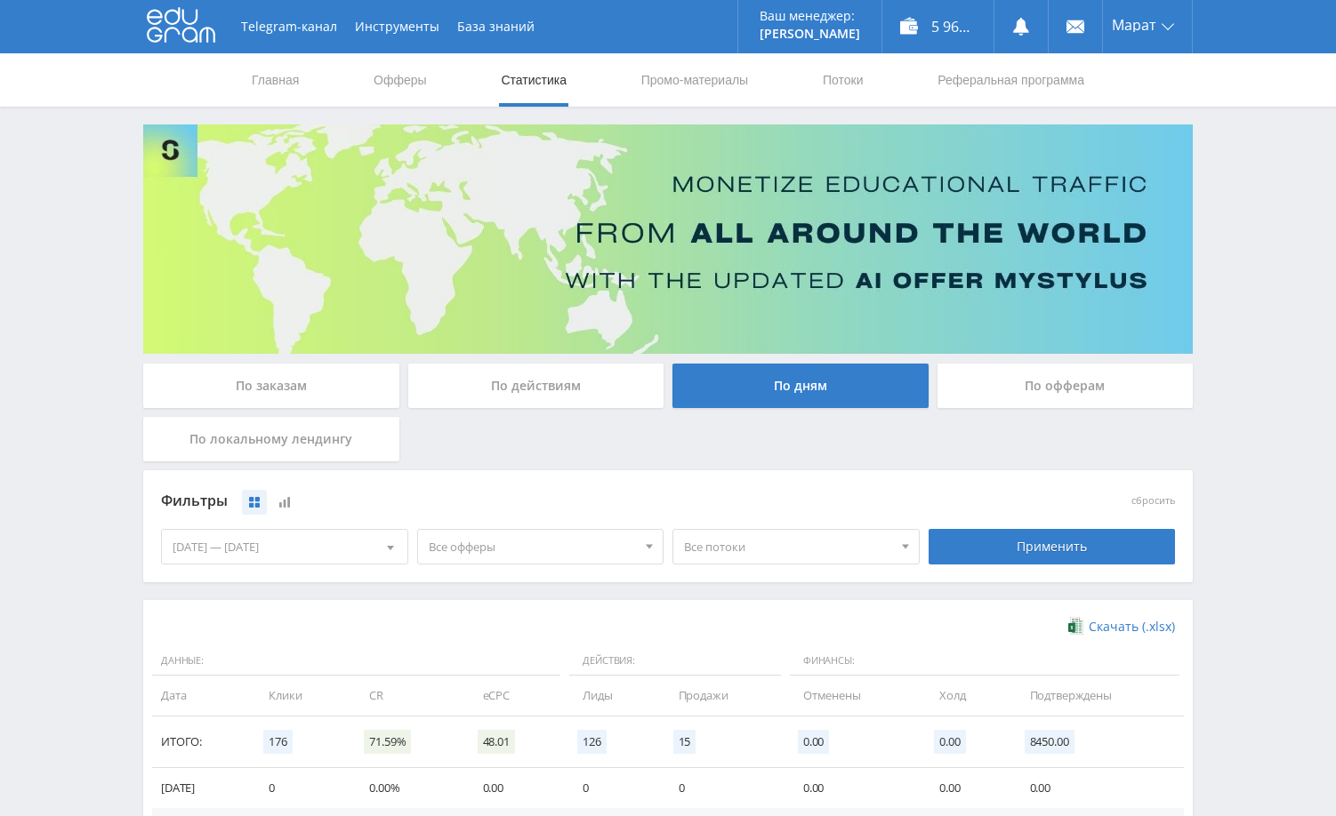
click at [1254, 381] on div "Telegram-канал Инструменты База знаний Ваш менеджер: Alex Alex Online @edugram_…" at bounding box center [668, 582] width 1336 height 1164
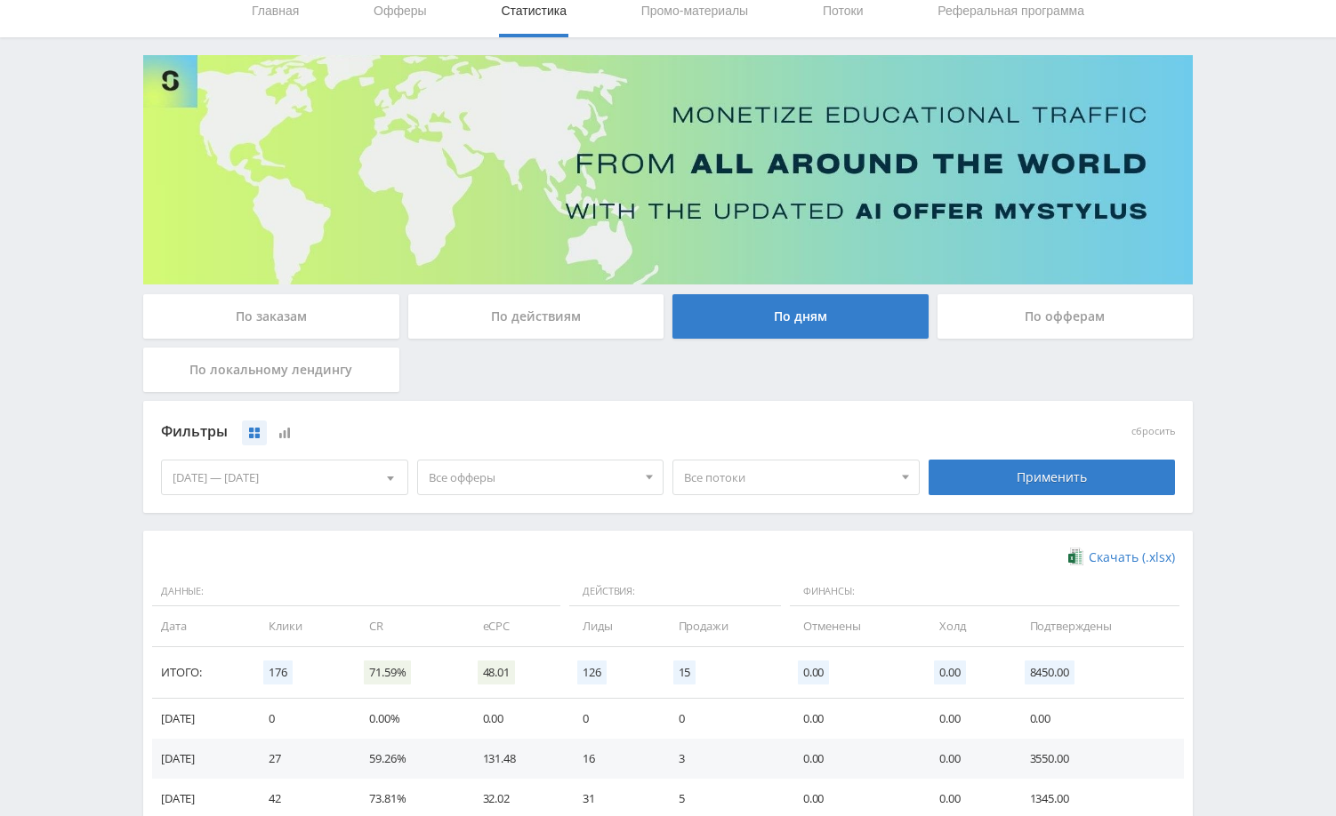
scroll to position [178, 0]
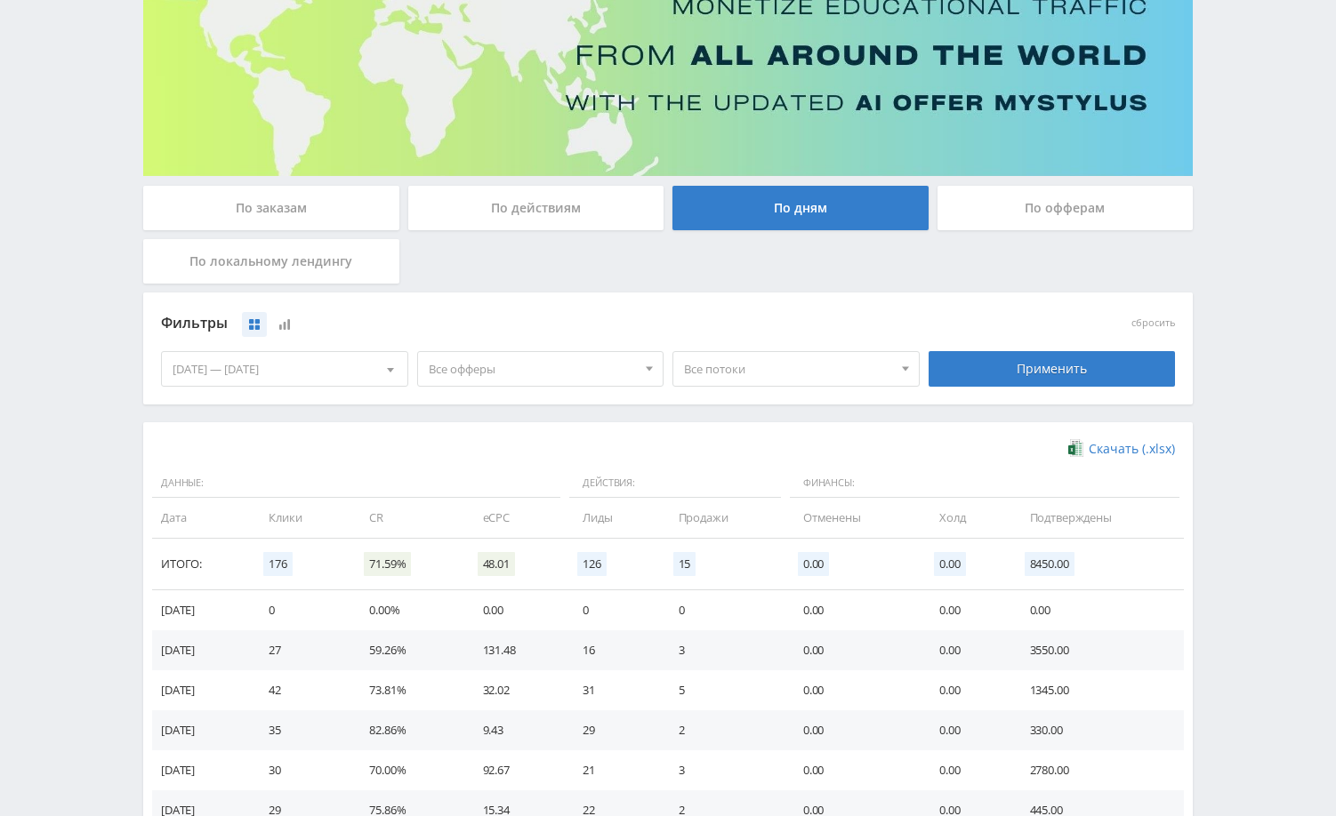
click at [291, 363] on div "20.09.2025 — 26.09.2025" at bounding box center [284, 369] width 245 height 34
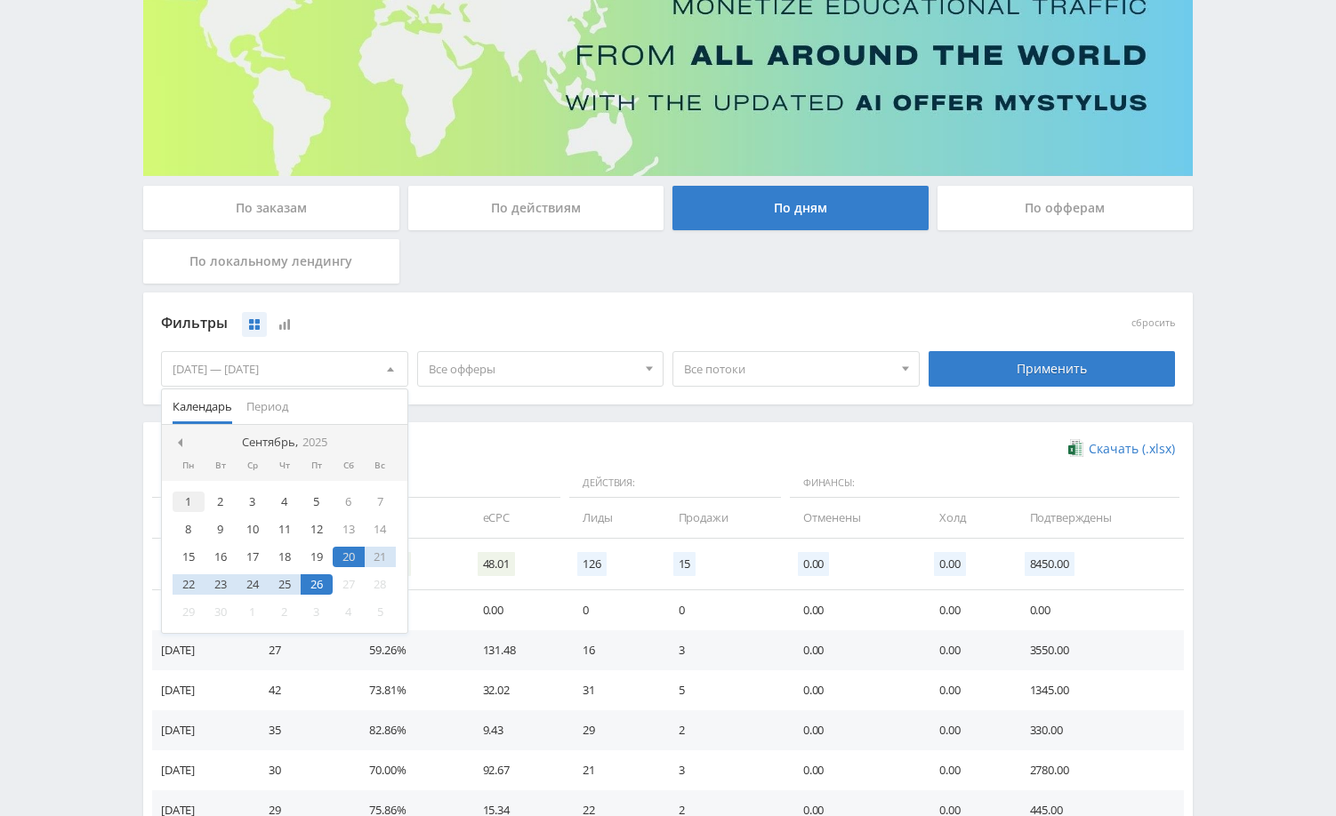
click at [189, 502] on div "1" at bounding box center [189, 502] width 32 height 20
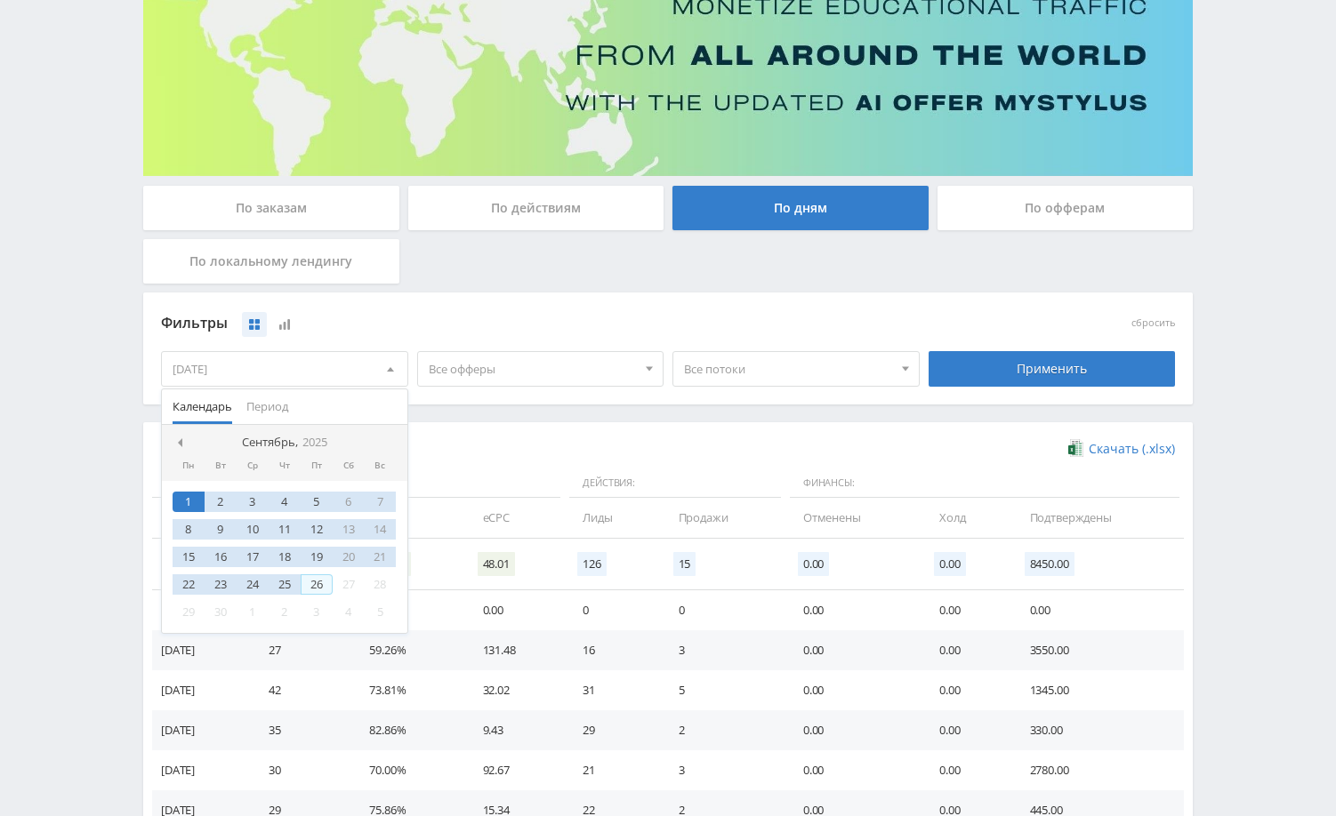
click at [320, 583] on div "26" at bounding box center [317, 585] width 32 height 20
click at [1008, 373] on div "Применить" at bounding box center [1052, 369] width 247 height 36
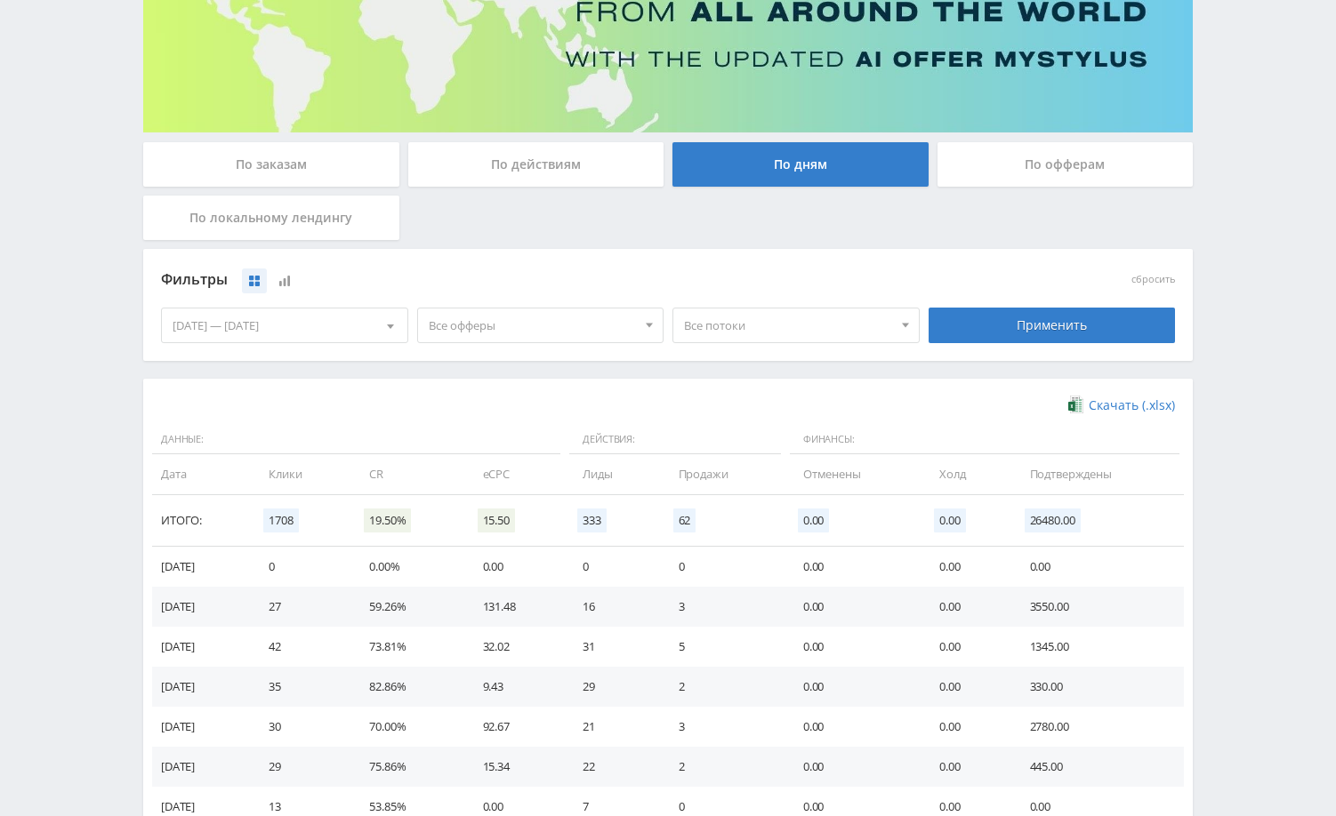
scroll to position [267, 0]
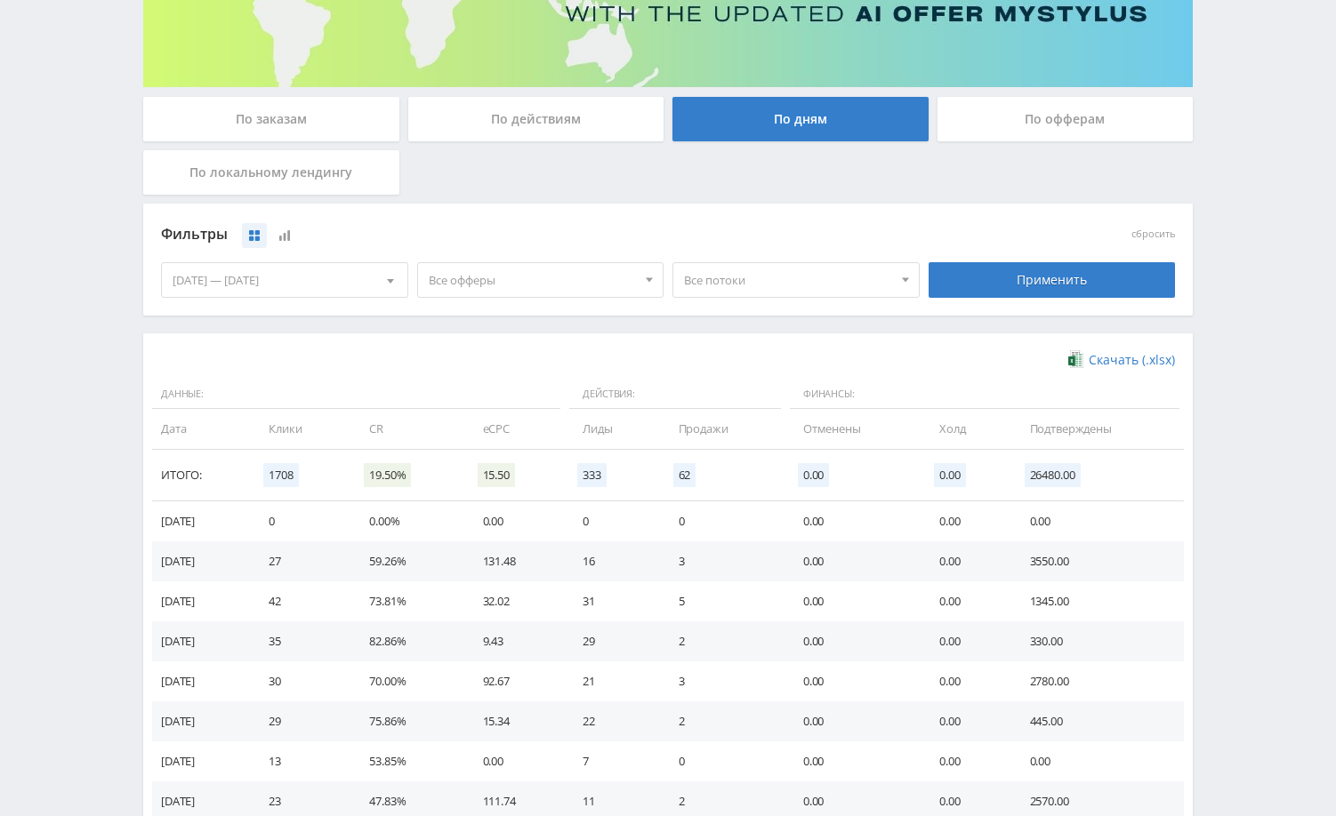
click at [1235, 499] on div "Telegram-канал Инструменты База знаний Ваш менеджер: Alex Alex Online @edugram_…" at bounding box center [668, 603] width 1336 height 1740
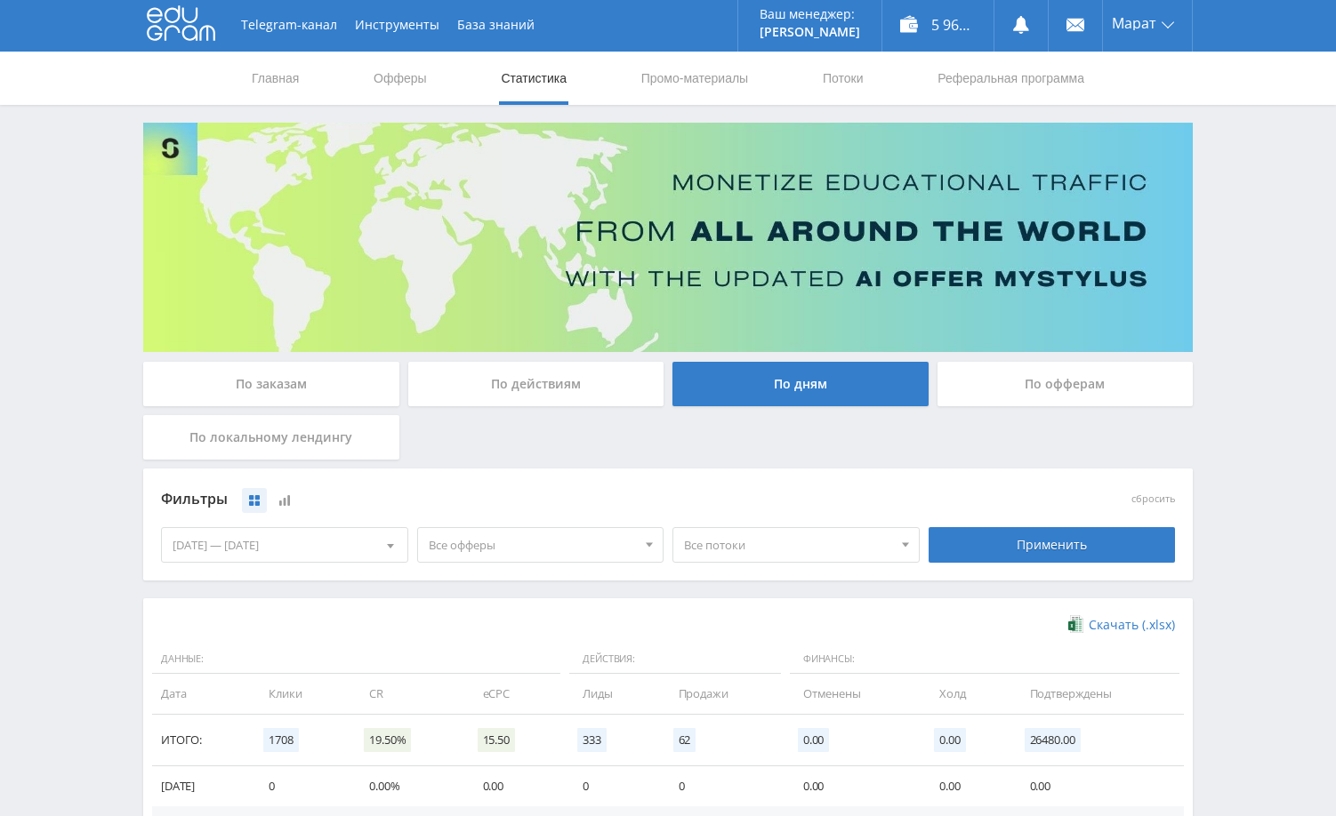
scroll to position [0, 0]
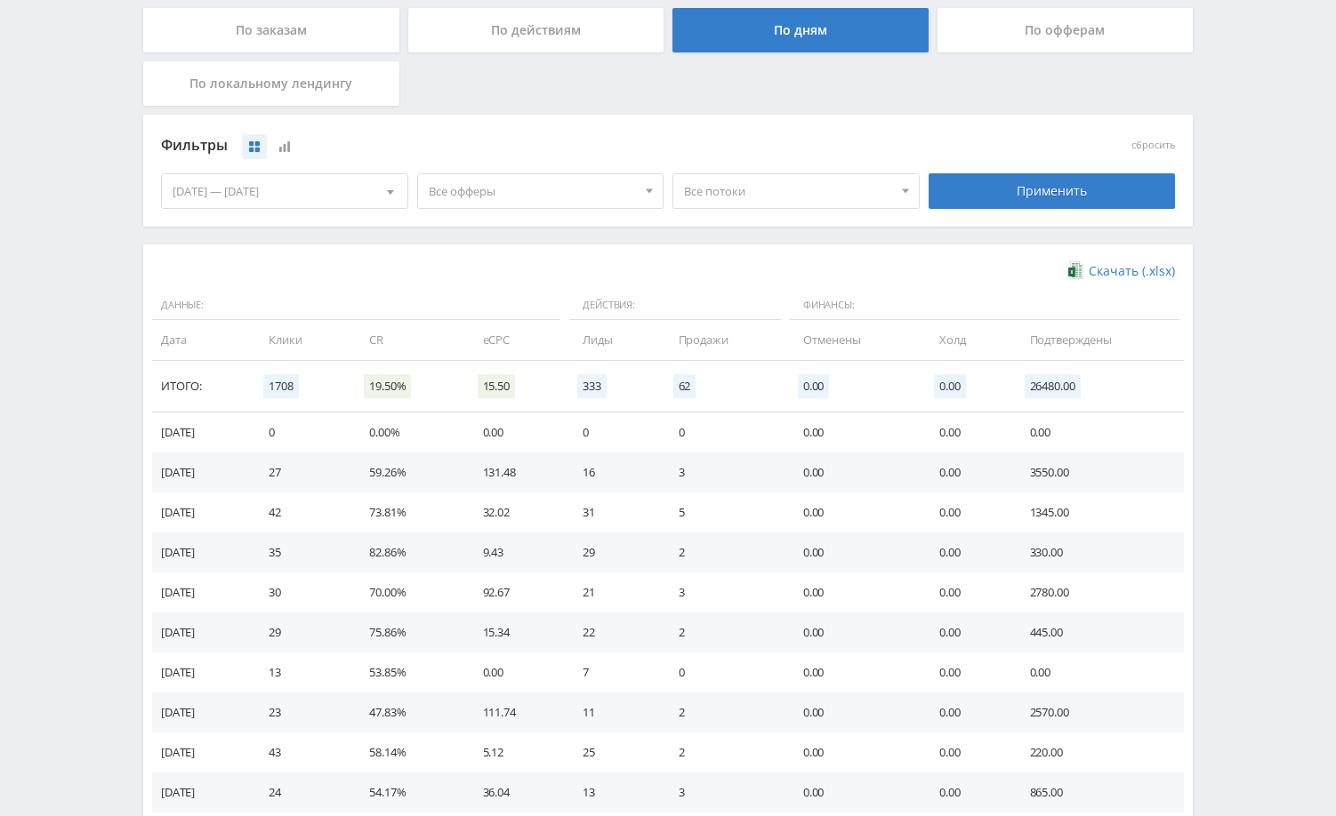
click at [1233, 584] on div "Telegram-канал Инструменты База знаний Ваш менеджер: Alex Alex Online @edugram_…" at bounding box center [668, 514] width 1336 height 1740
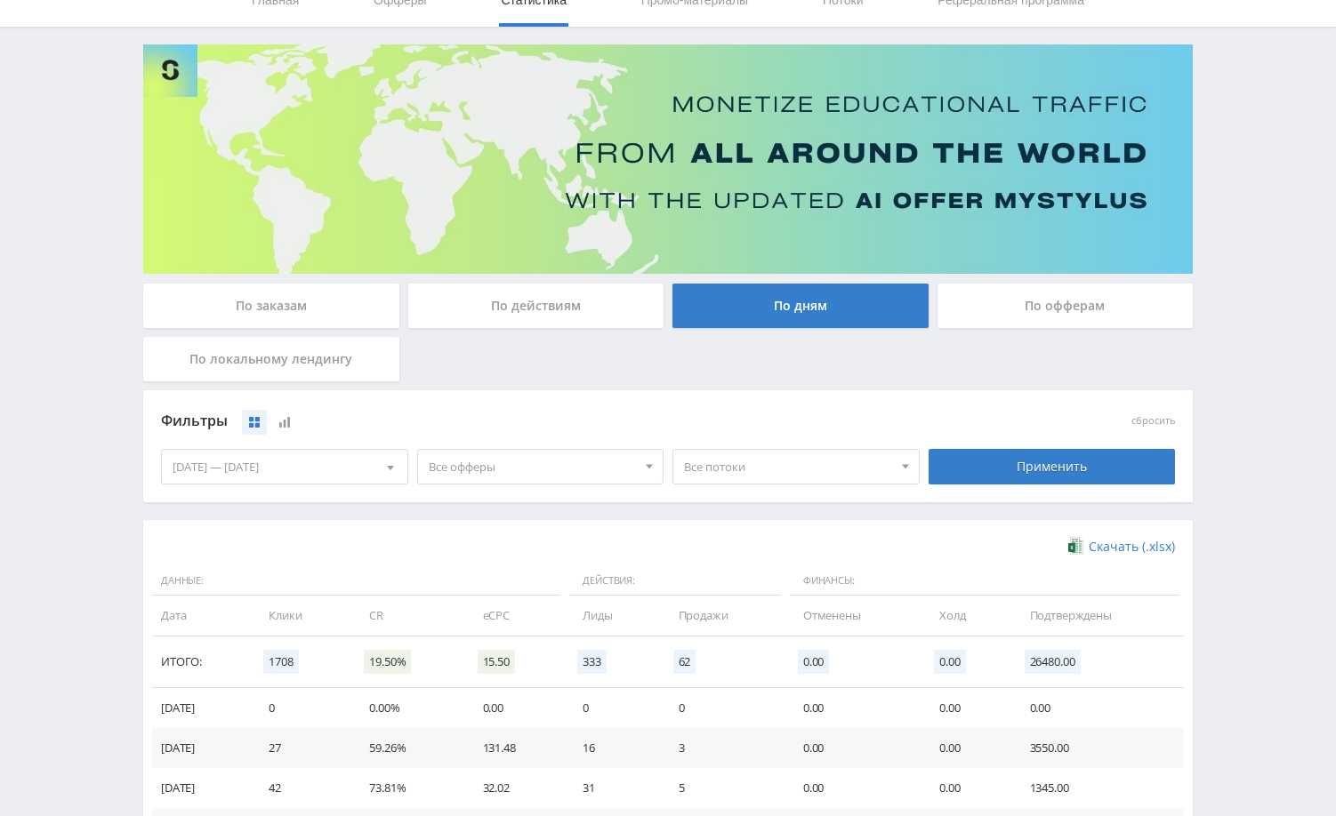
scroll to position [0, 0]
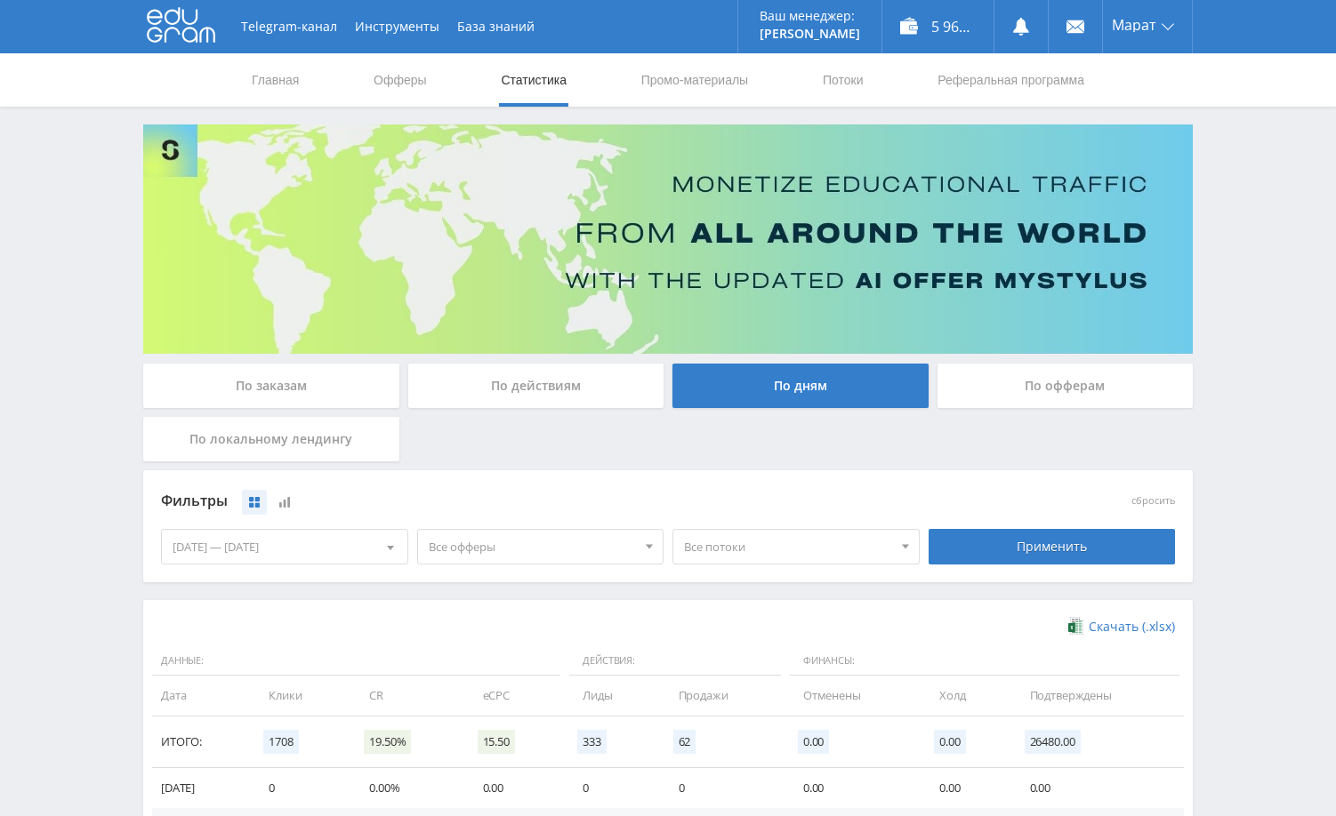
click at [342, 398] on div "По заказам" at bounding box center [271, 386] width 256 height 44
click at [0, 0] on input "По заказам" at bounding box center [0, 0] width 0 height 0
